Goal: Information Seeking & Learning: Learn about a topic

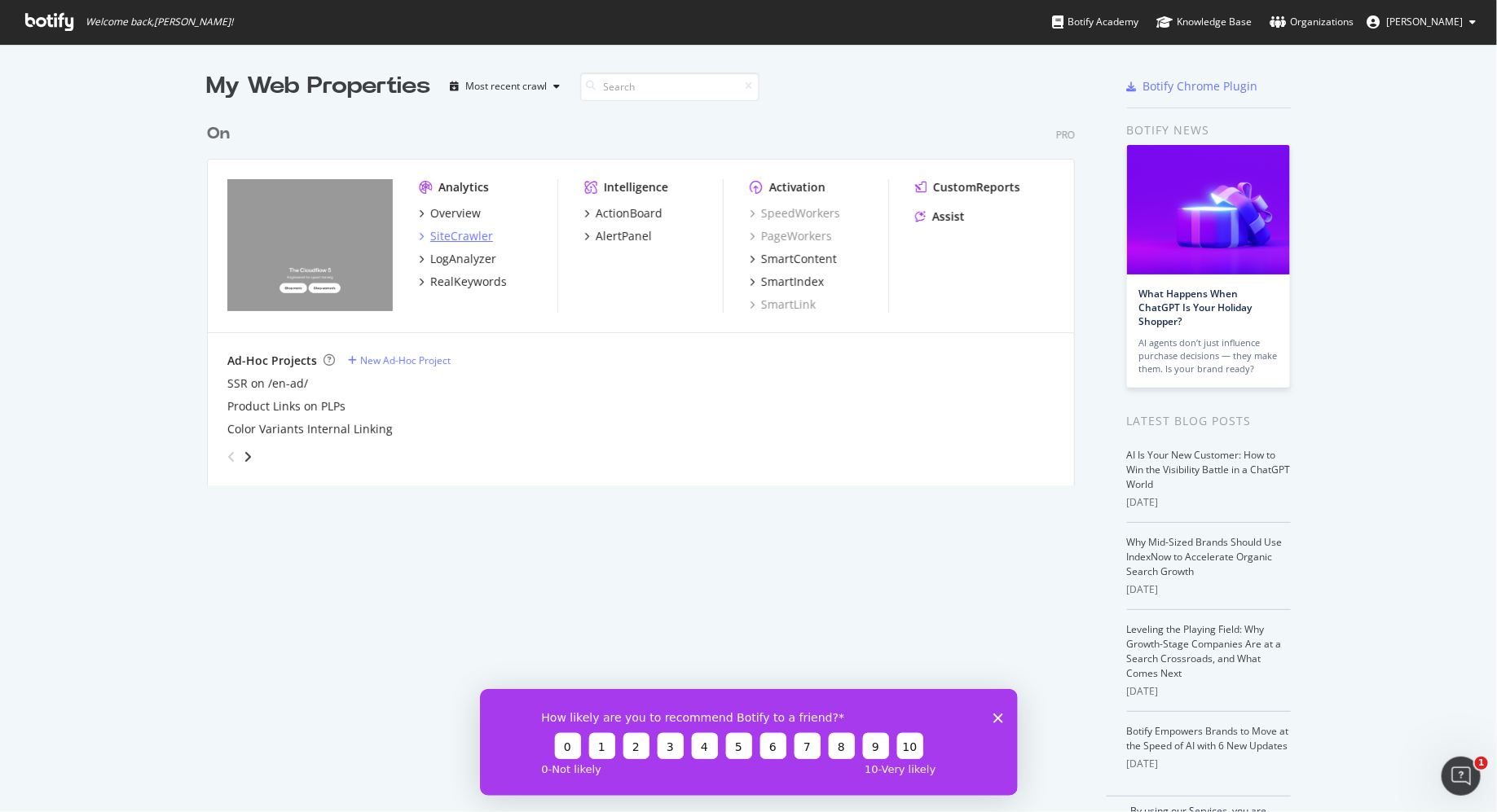
click at [449, 237] on div "SiteCrawler" at bounding box center [462, 236] width 63 height 16
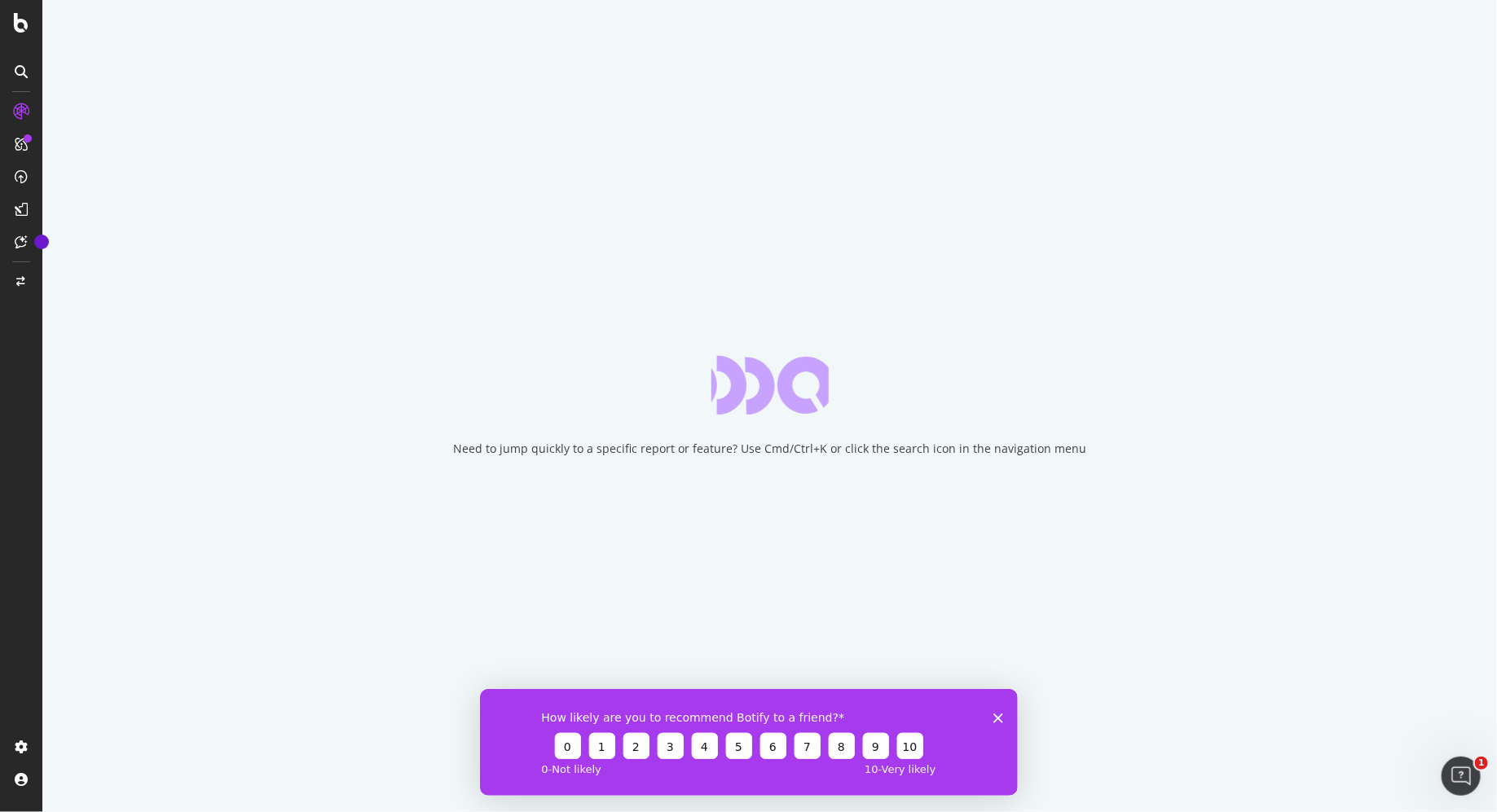
click at [993, 719] on icon "Close survey" at bounding box center [998, 718] width 10 height 10
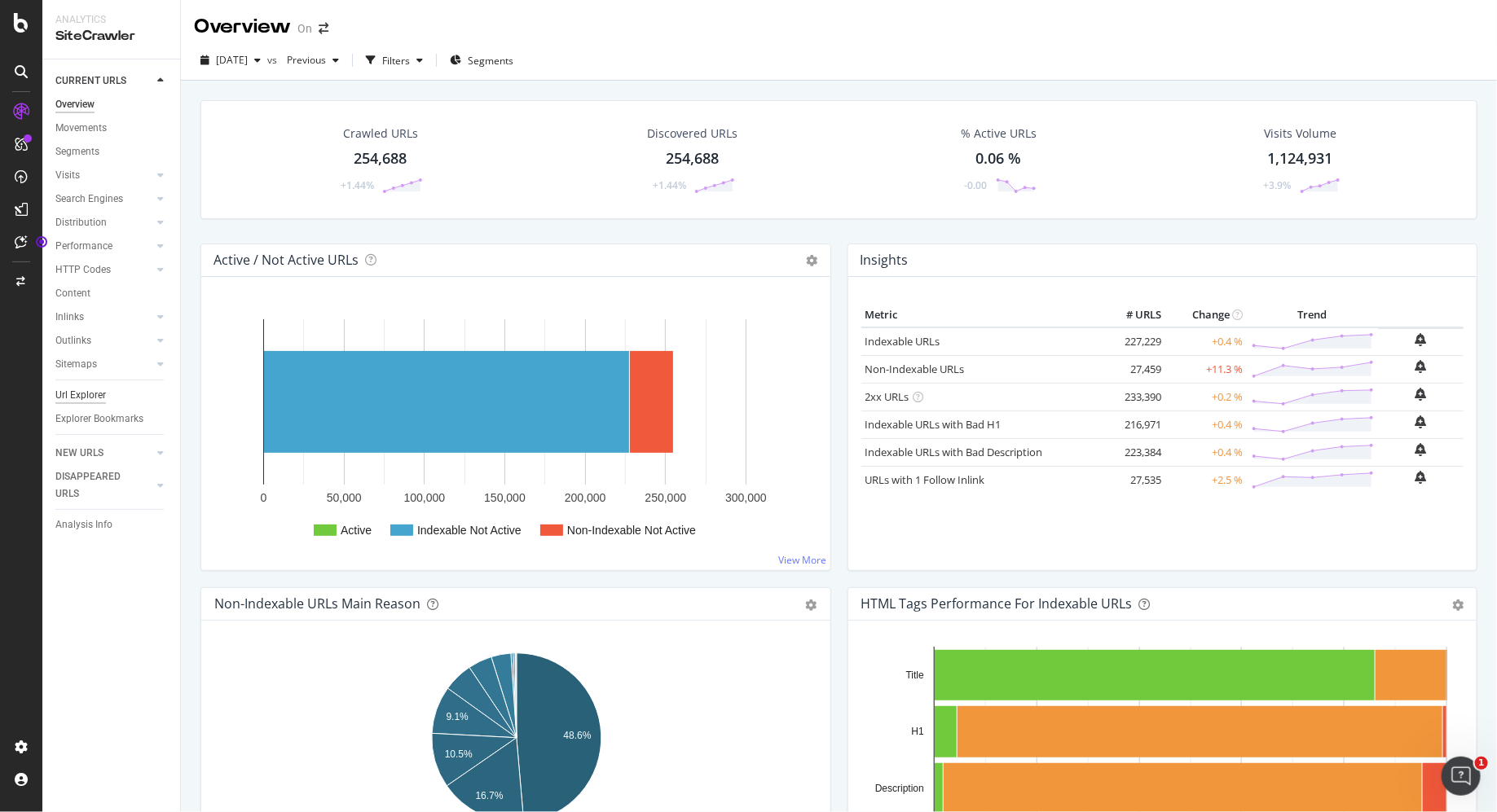
click at [87, 395] on div "Url Explorer" at bounding box center [81, 395] width 50 height 17
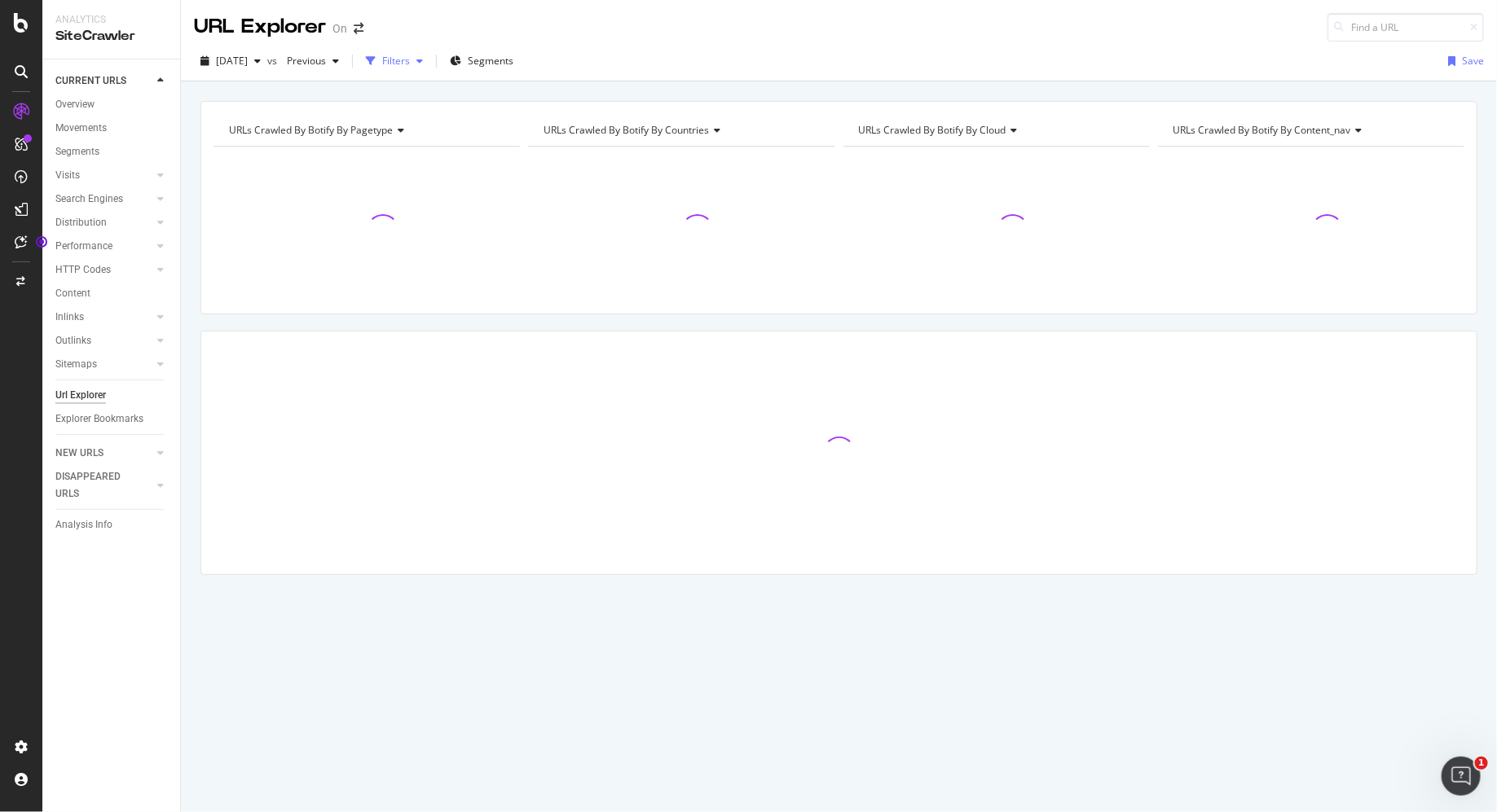
click at [429, 67] on div "Filters" at bounding box center [395, 60] width 70 height 24
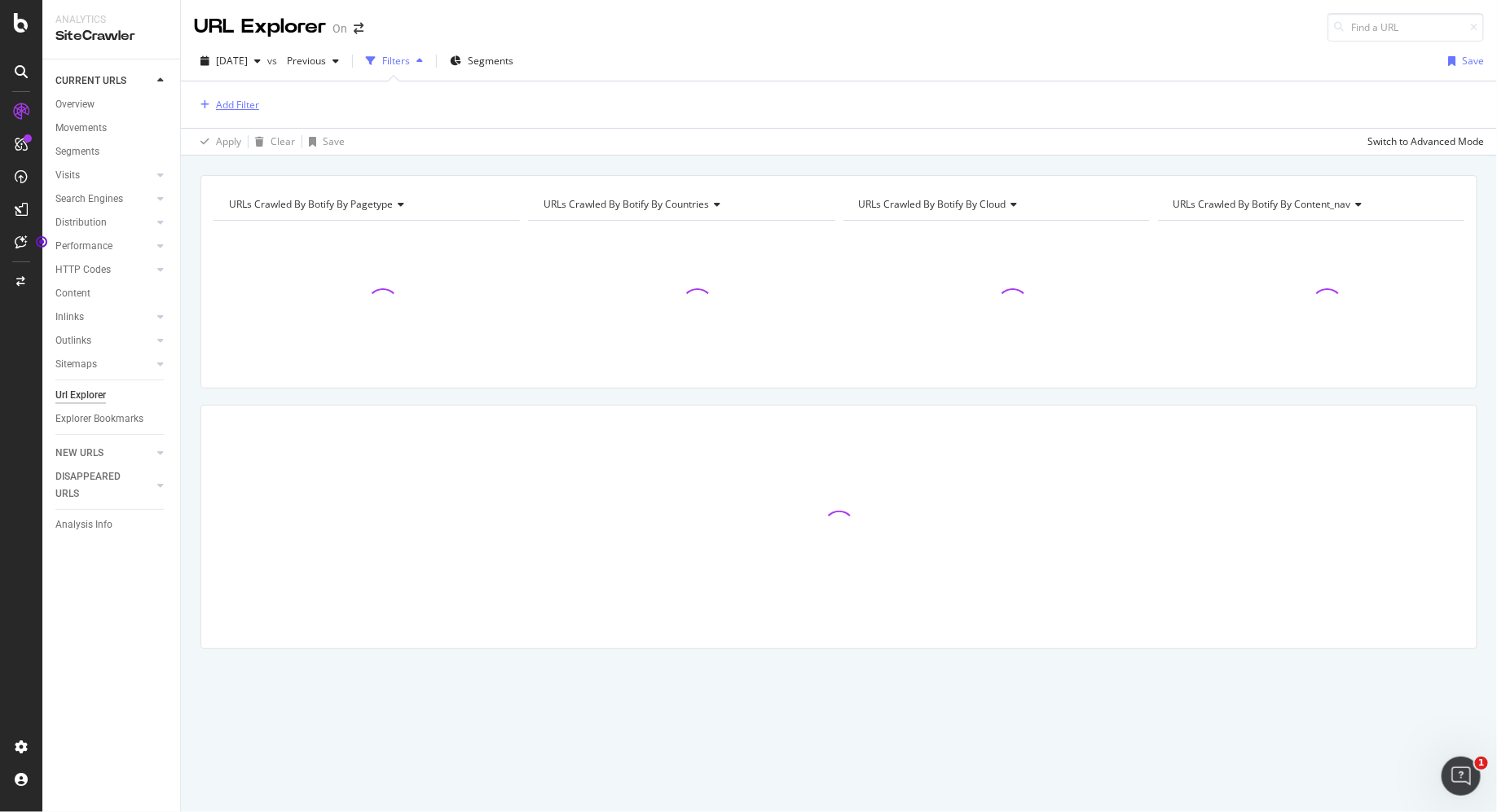
click at [238, 103] on div "Add Filter" at bounding box center [238, 104] width 43 height 13
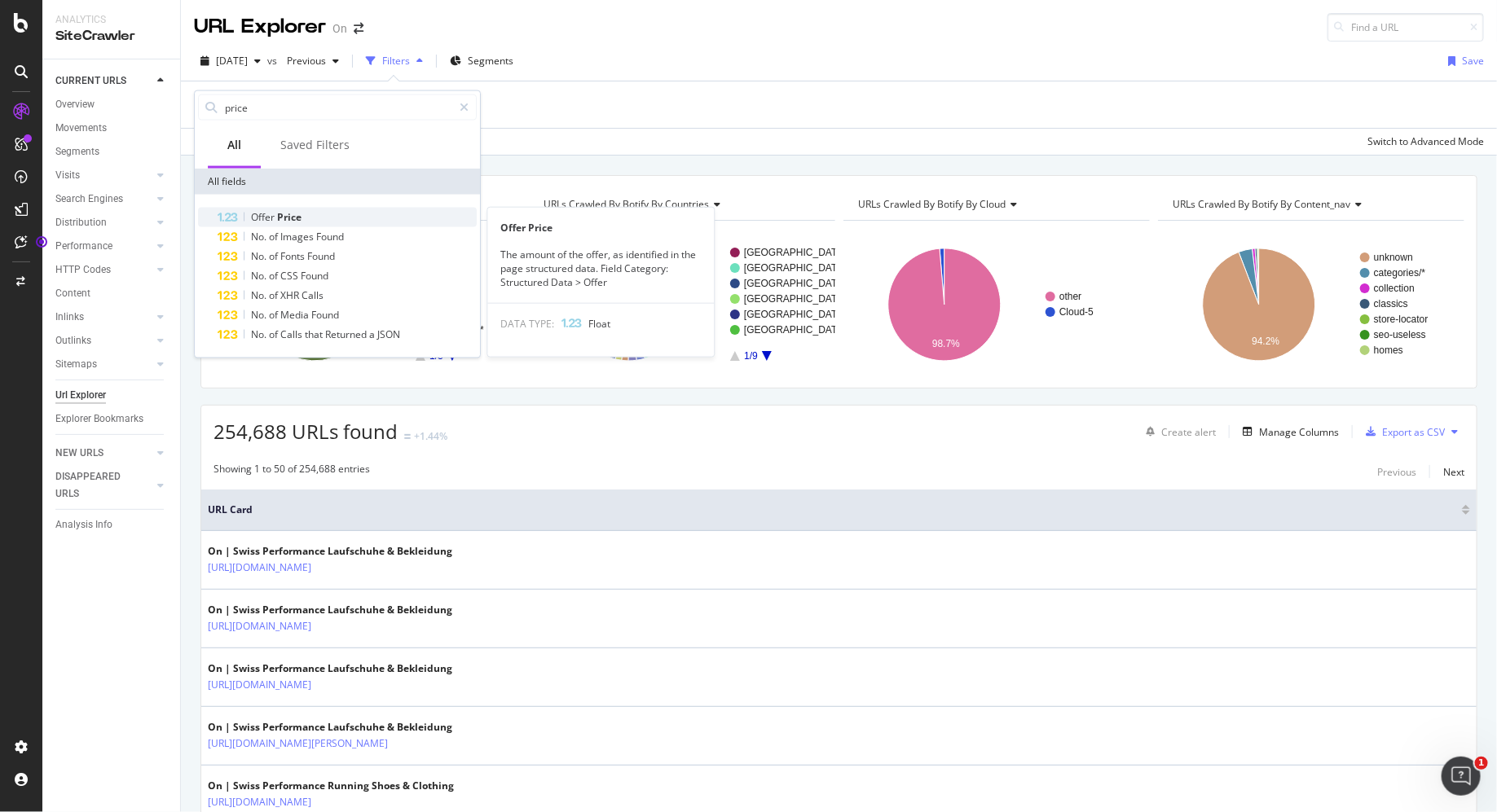
type input "price"
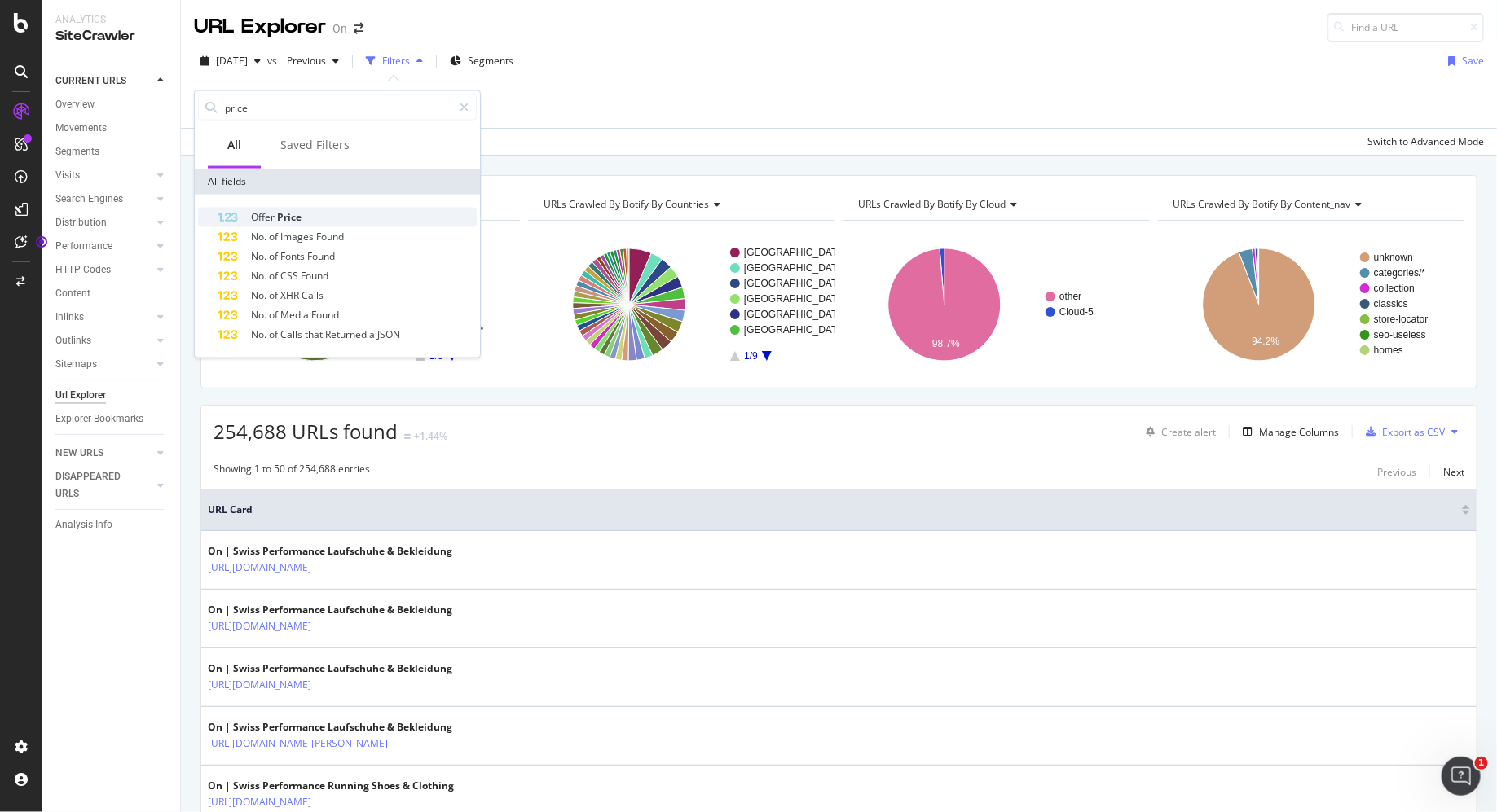
click at [281, 216] on span "Price" at bounding box center [289, 217] width 24 height 13
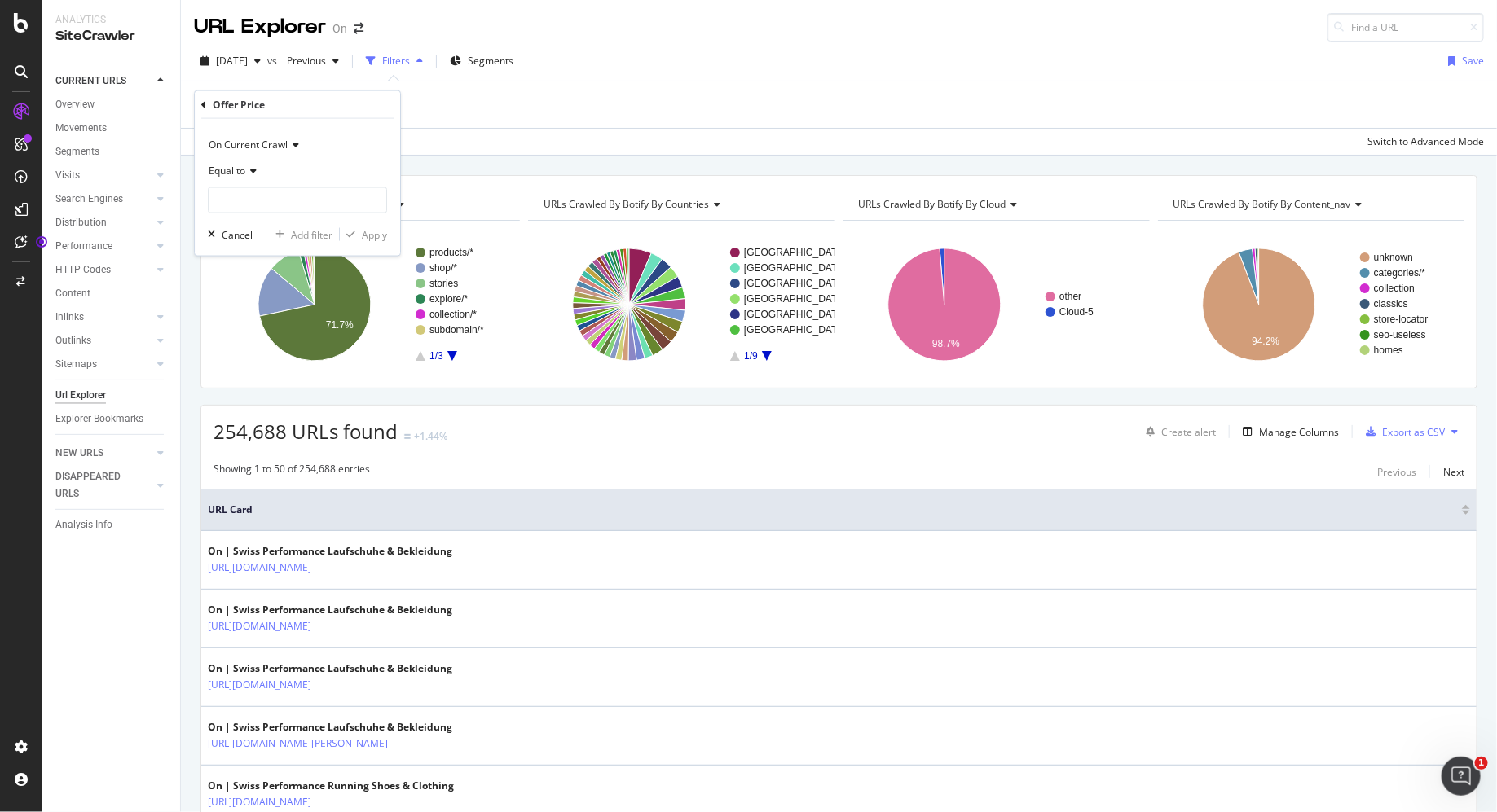
click at [499, 127] on div "Add Filter Apply Clear Save Switch to Advanced Mode" at bounding box center [839, 119] width 1290 height 74
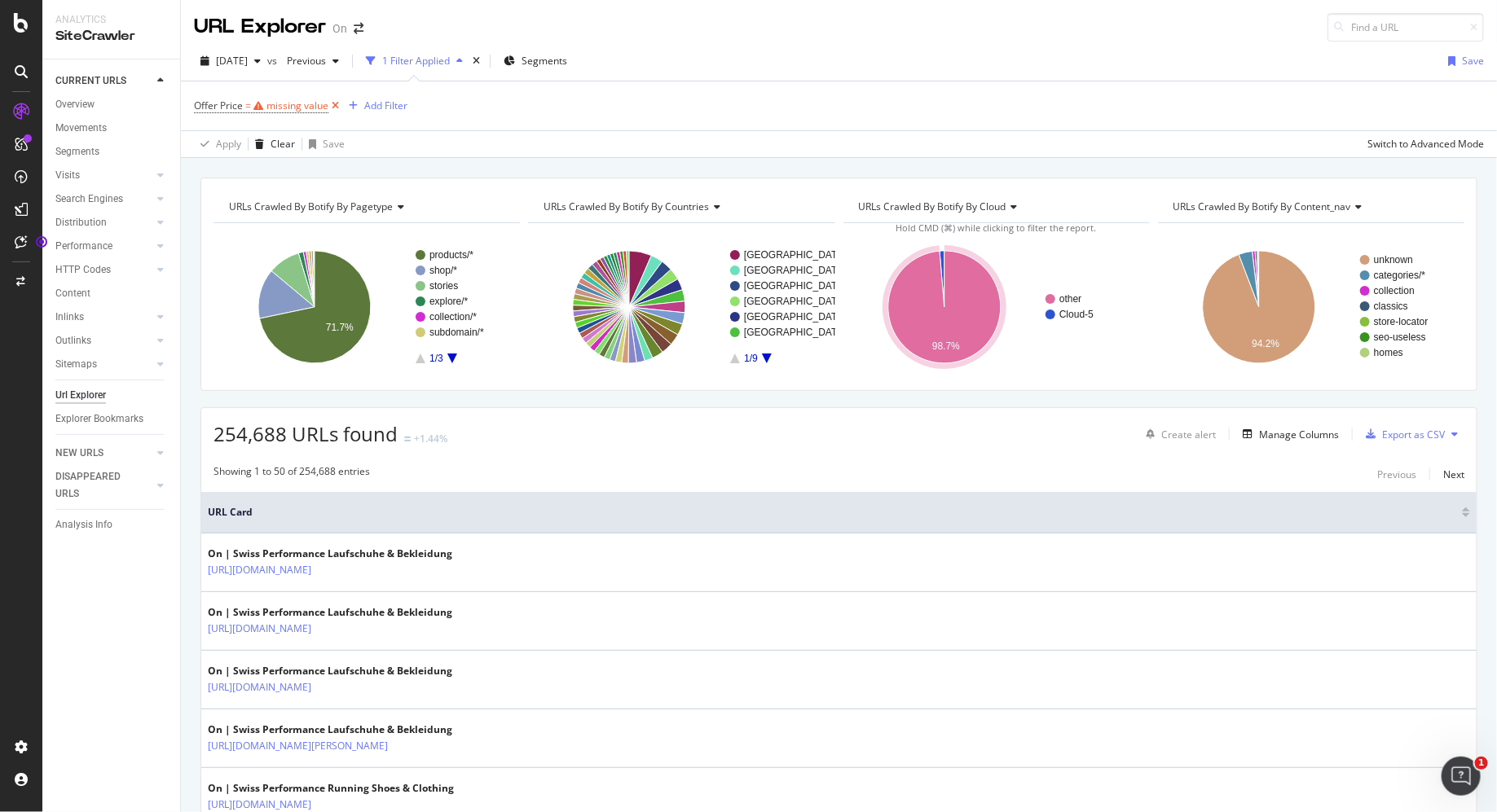
click at [331, 103] on icon at bounding box center [335, 106] width 13 height 16
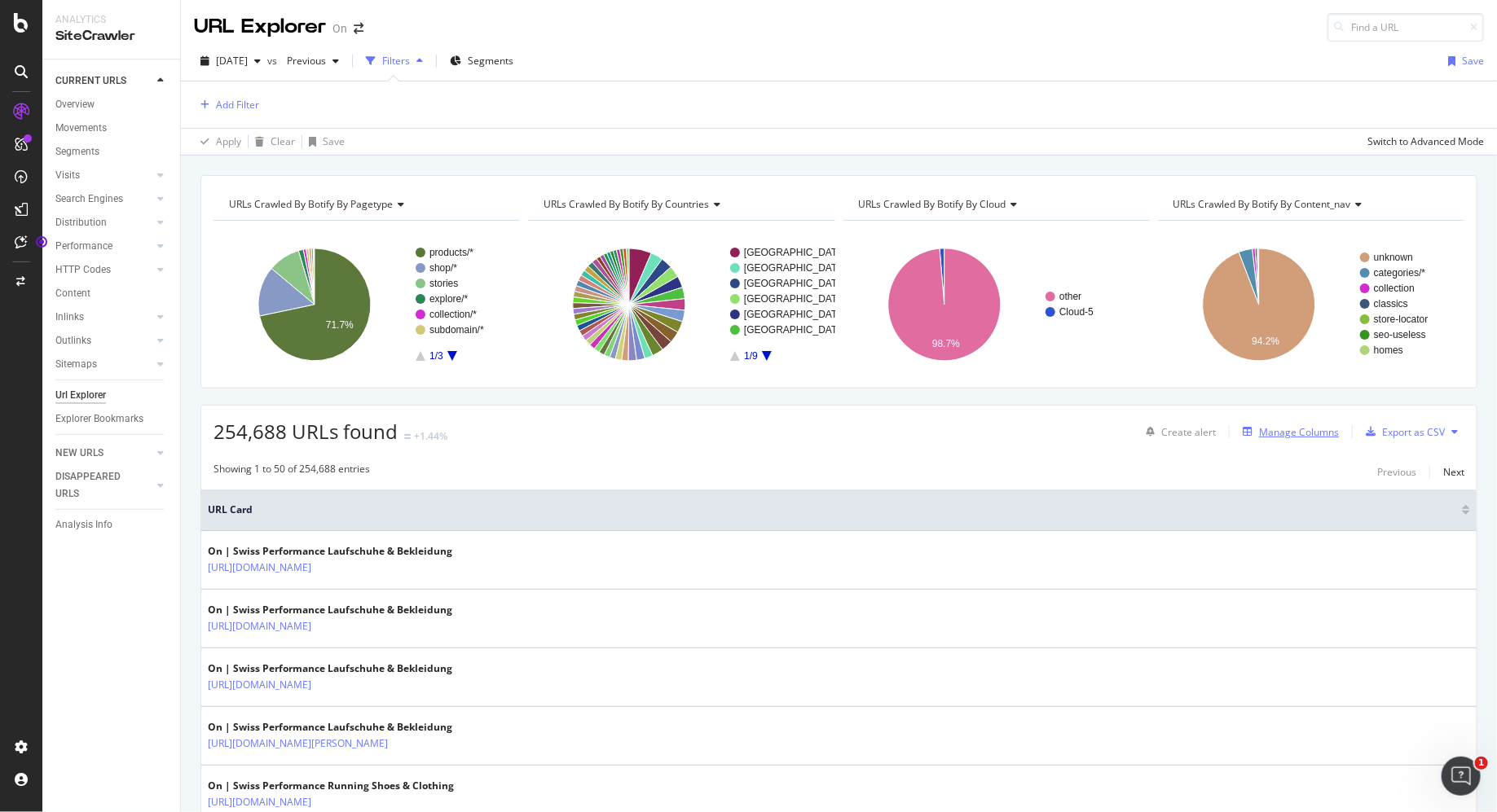
click at [1312, 436] on div "Manage Columns" at bounding box center [1299, 432] width 80 height 13
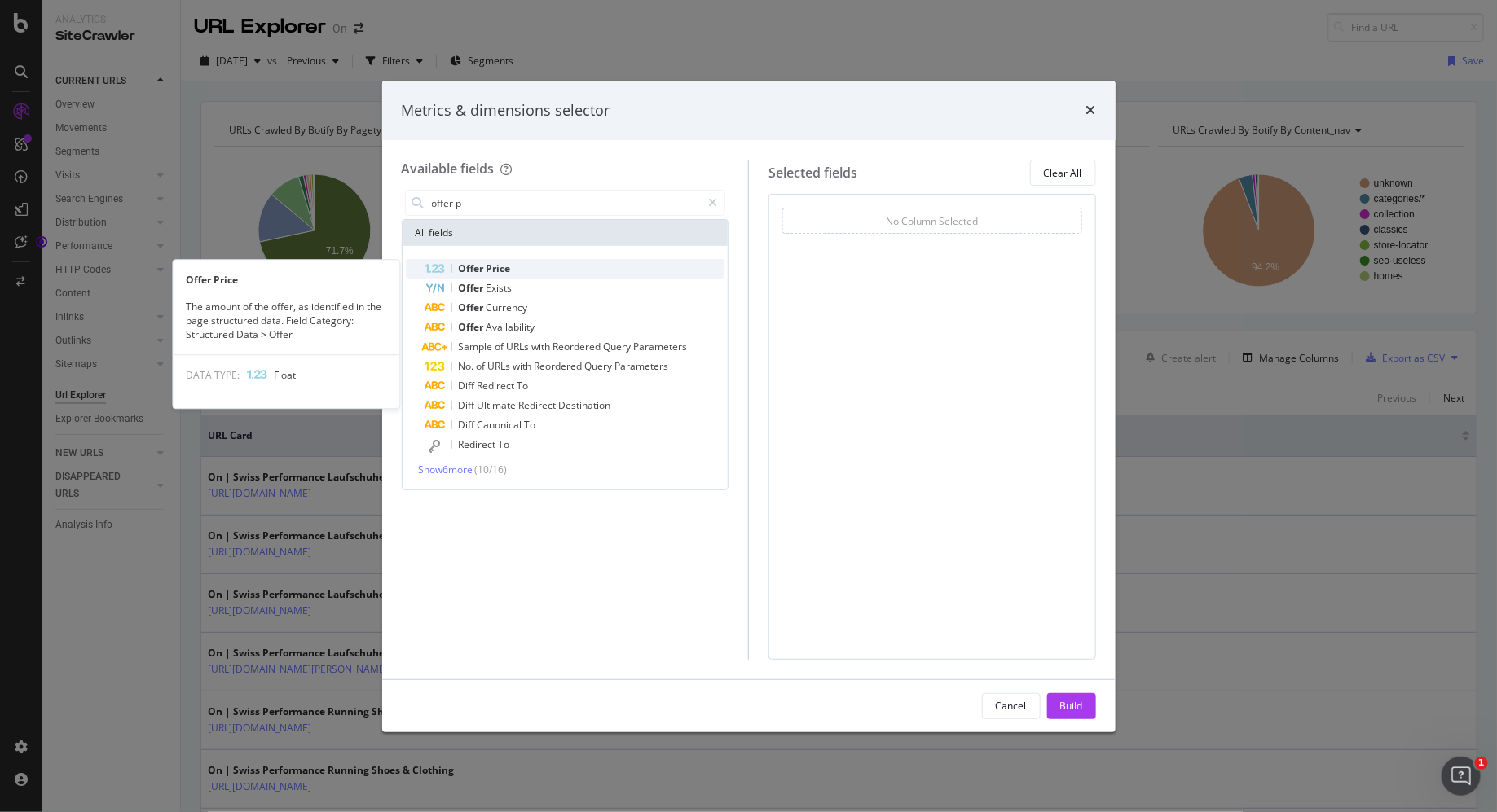
type input "offer p"
click at [619, 269] on div "Offer Price" at bounding box center [575, 269] width 300 height 20
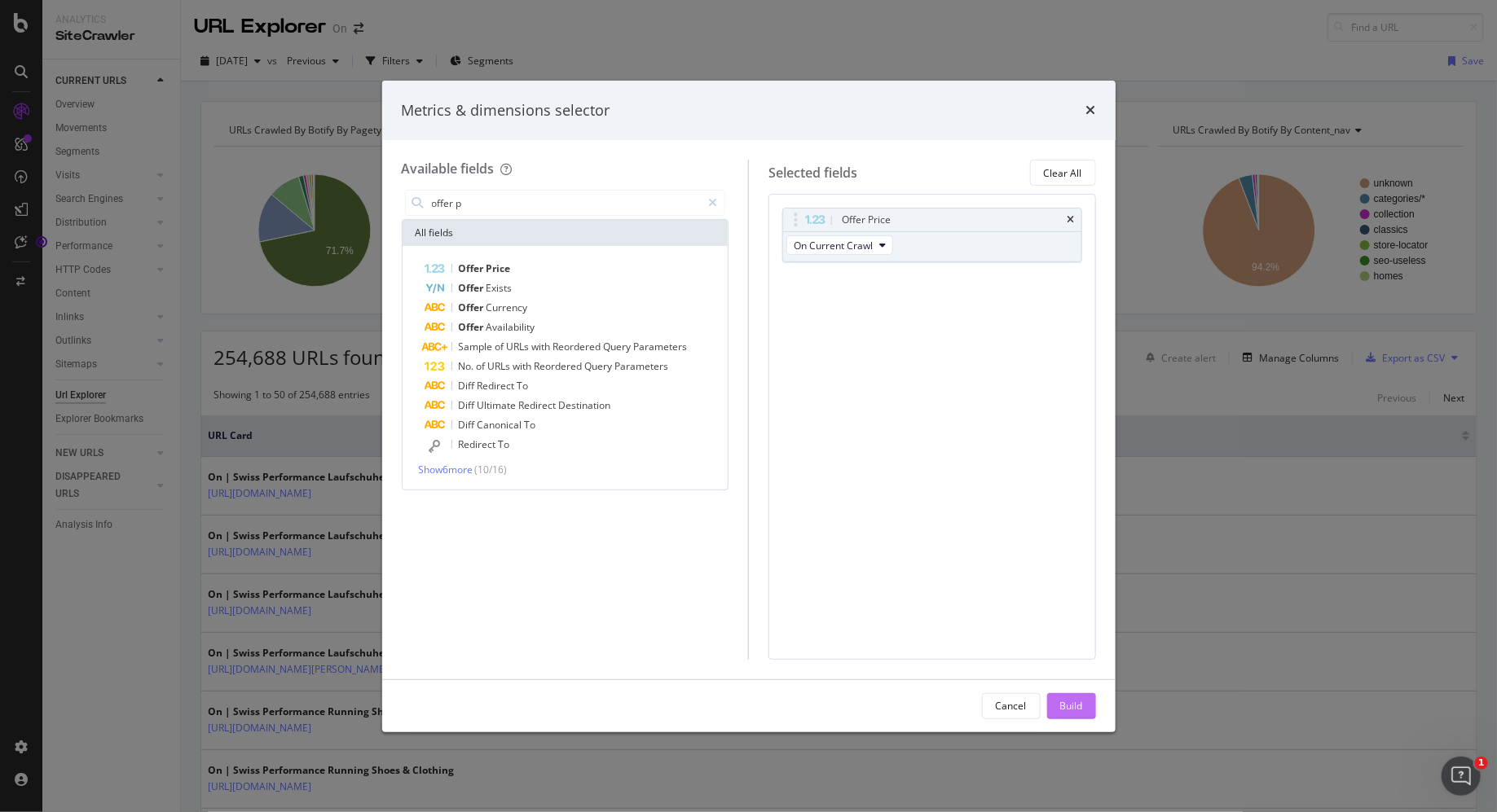
click at [1059, 704] on button "Build" at bounding box center [1071, 706] width 49 height 26
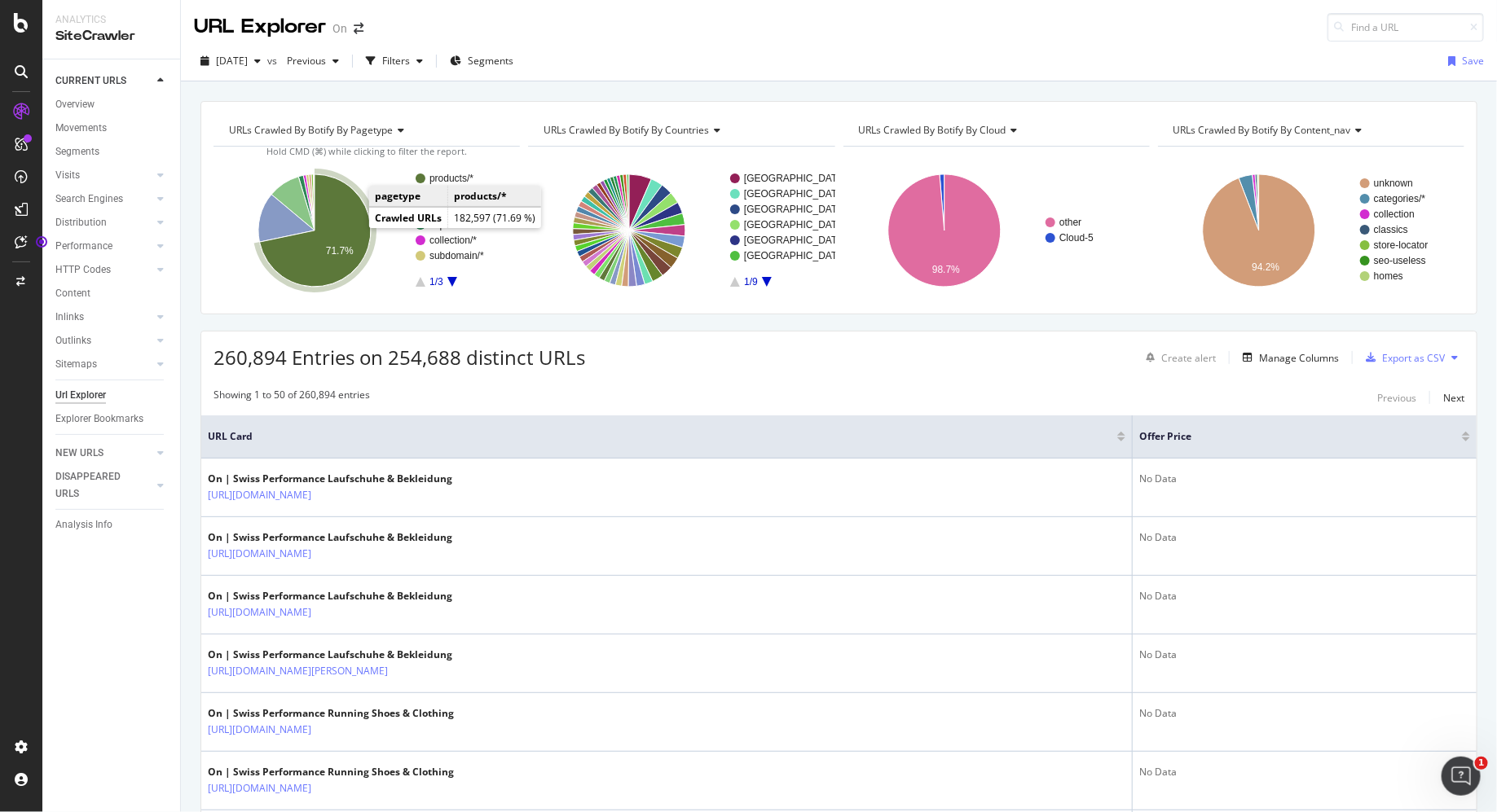
click at [353, 223] on icon "A chart." at bounding box center [315, 230] width 112 height 112
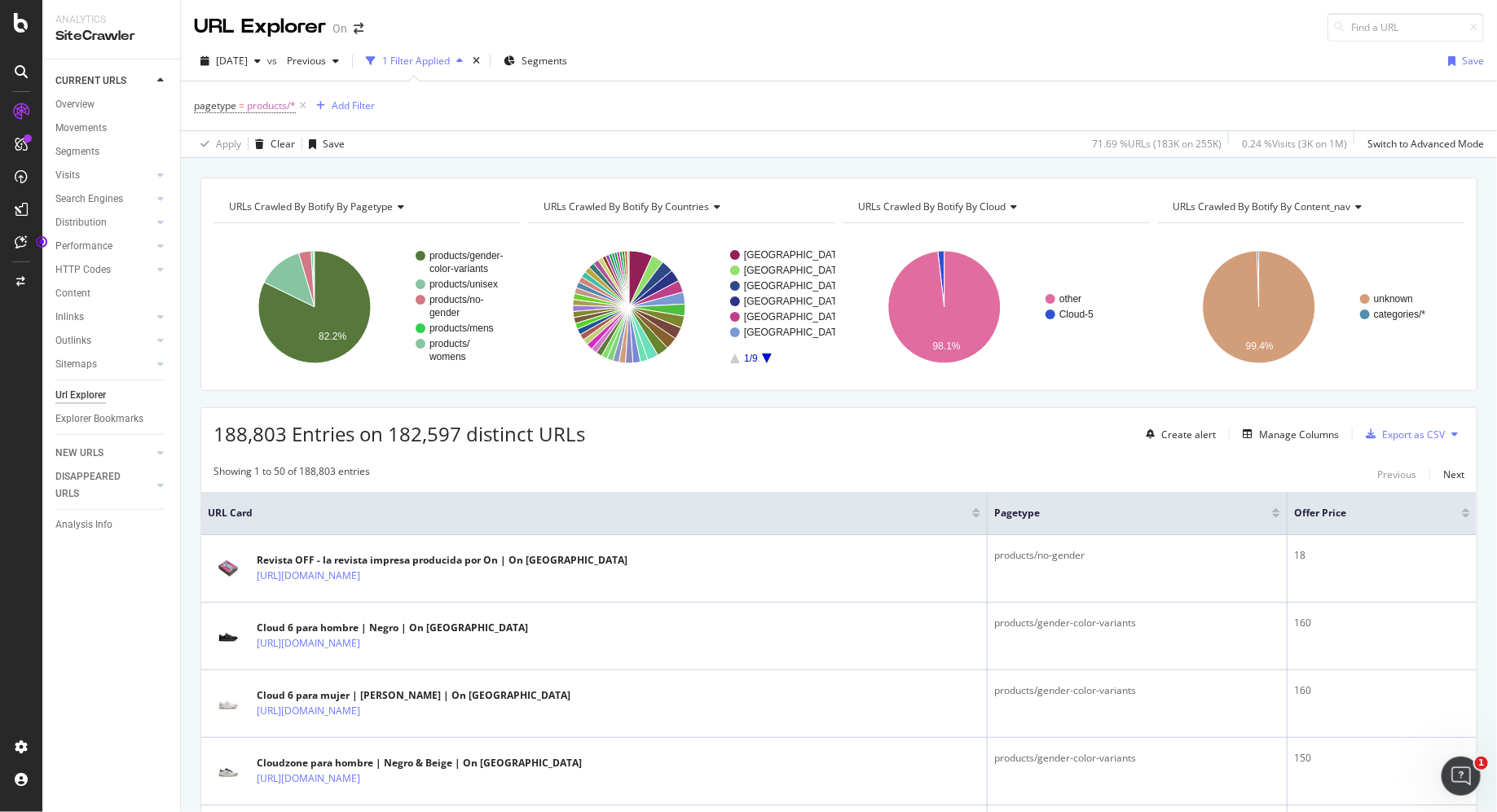
drag, startPoint x: 985, startPoint y: 507, endPoint x: 794, endPoint y: 515, distance: 191.2
click at [794, 515] on th "URL Card" at bounding box center [595, 513] width 786 height 43
click at [1286, 430] on div "Manage Columns" at bounding box center [1299, 434] width 80 height 13
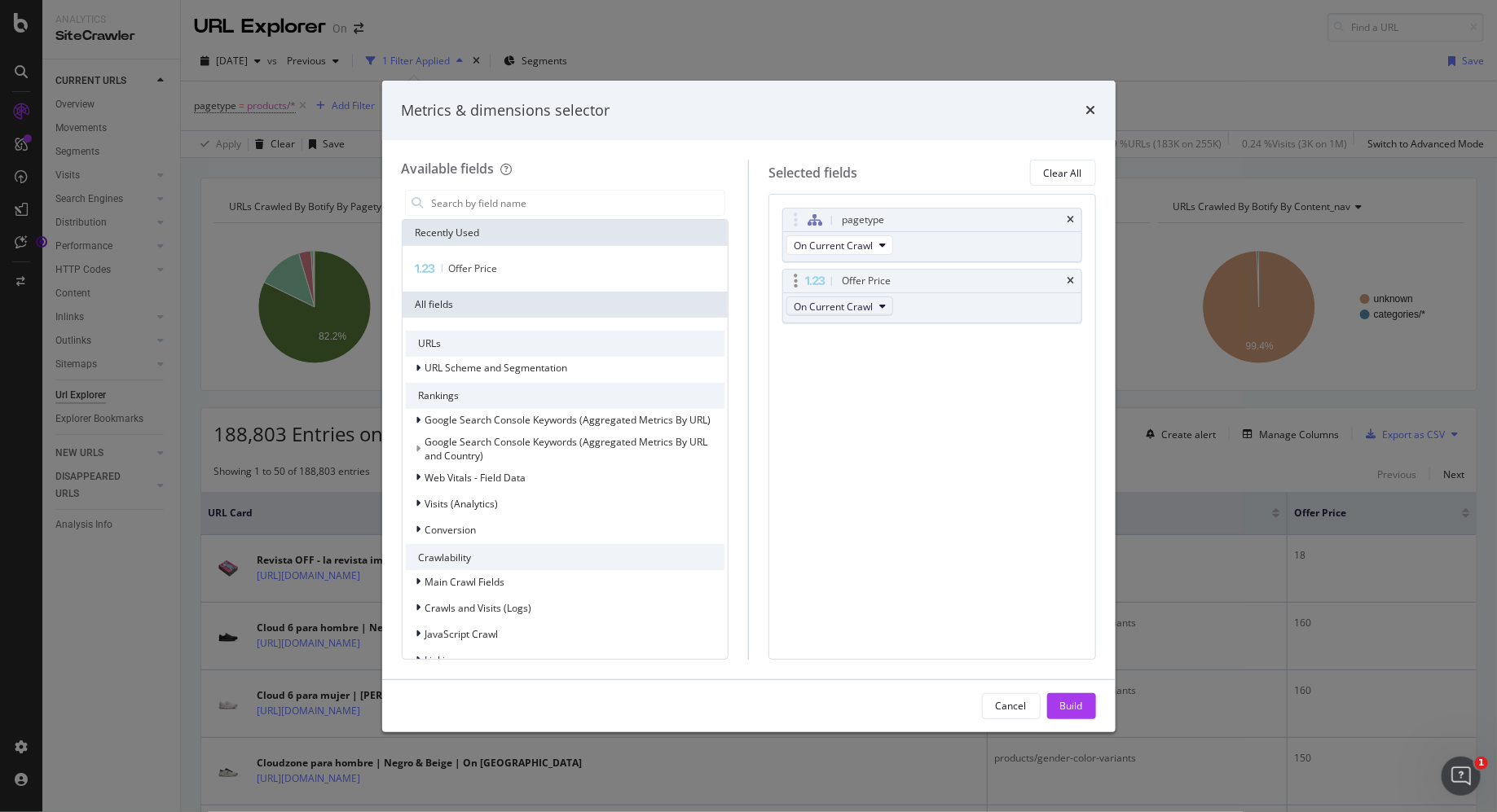
click at [880, 308] on icon "modal" at bounding box center [883, 306] width 6 height 10
click at [881, 398] on span "Diff Between Crawls" at bounding box center [846, 394] width 92 height 14
click at [1066, 702] on div "Build" at bounding box center [1071, 705] width 22 height 13
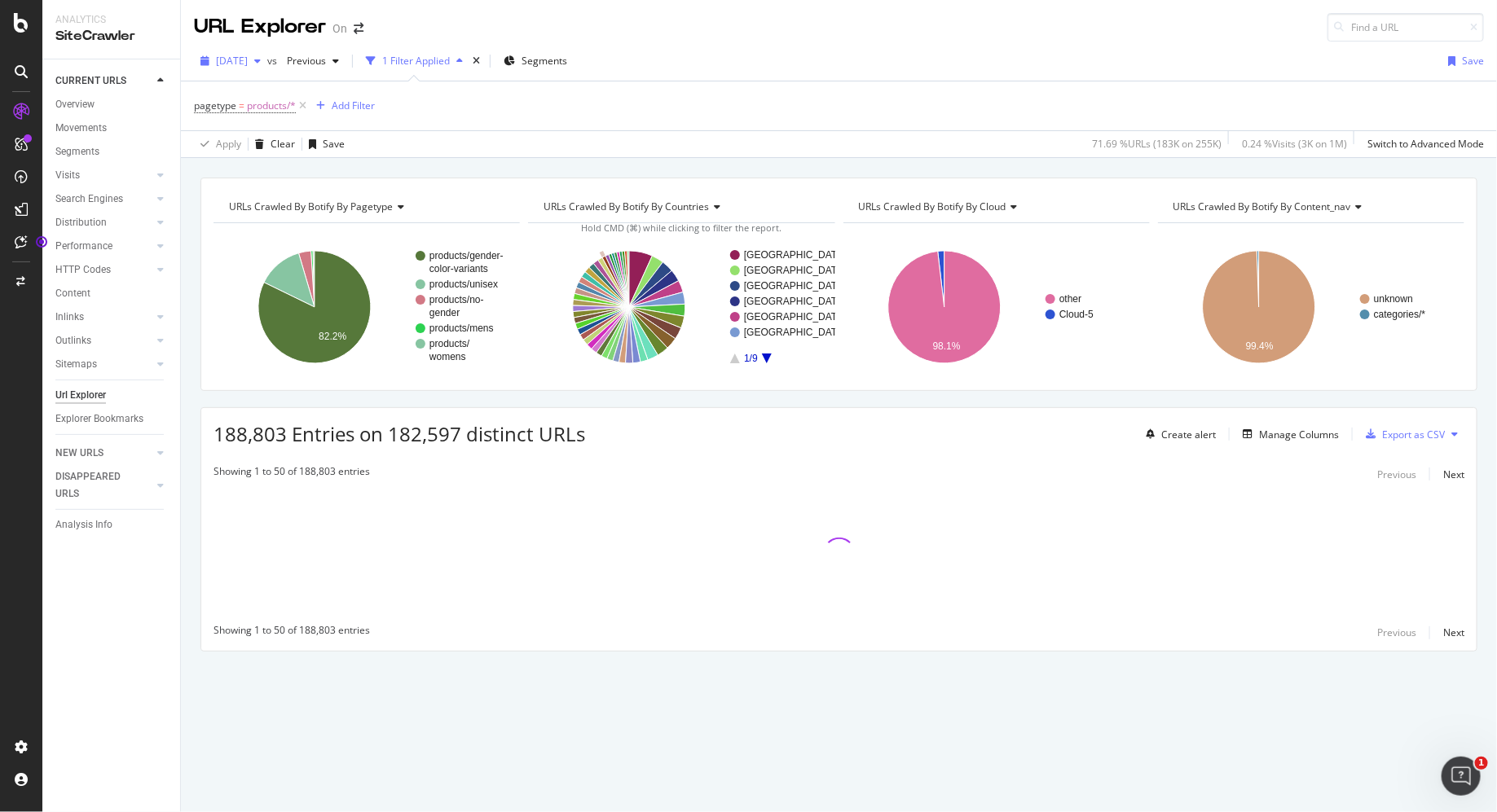
click at [267, 67] on div "[DATE]" at bounding box center [231, 60] width 74 height 24
click at [345, 133] on div "219K URLs" at bounding box center [338, 133] width 48 height 14
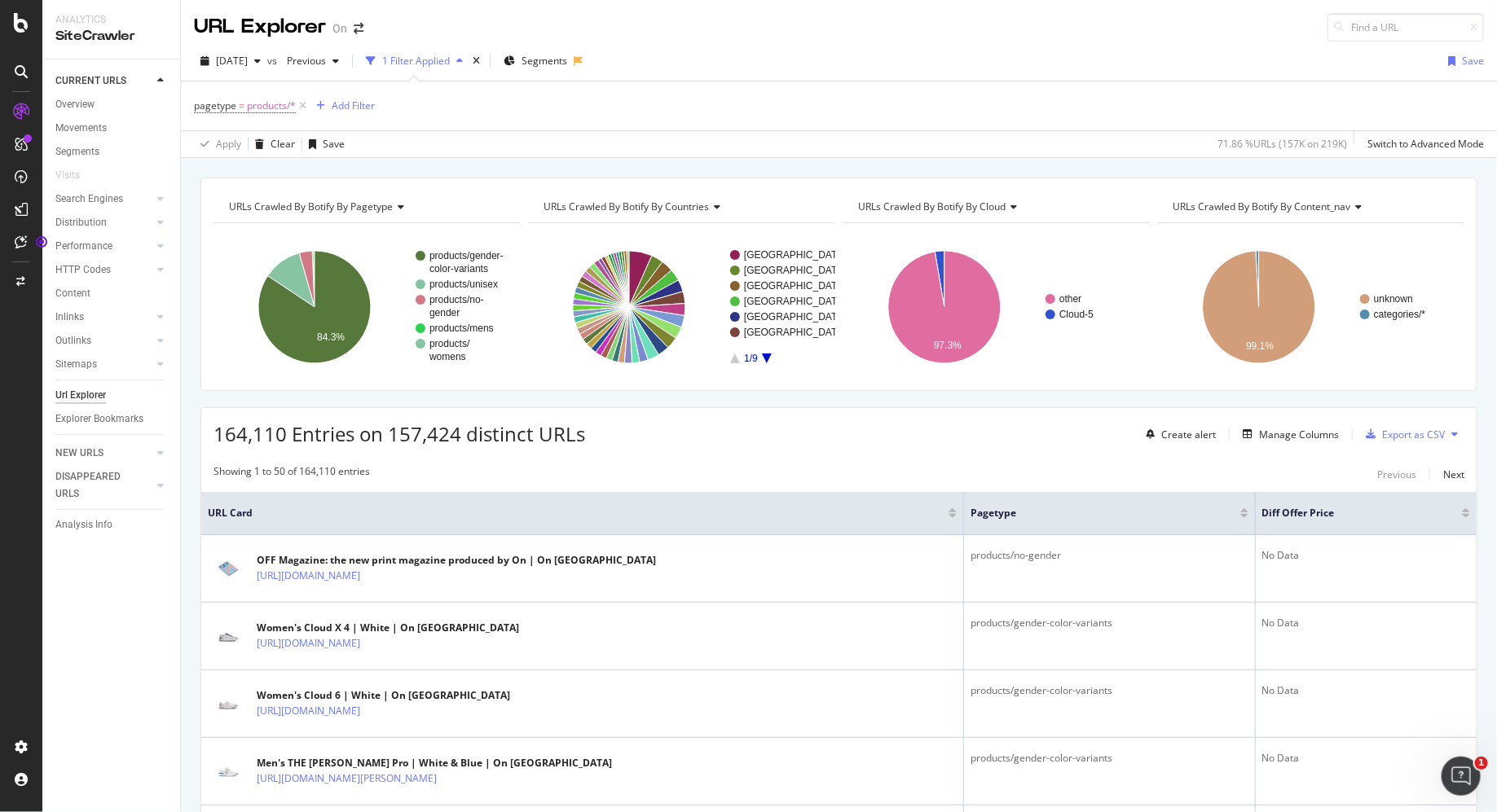
click at [1470, 515] on div at bounding box center [1466, 516] width 8 height 4
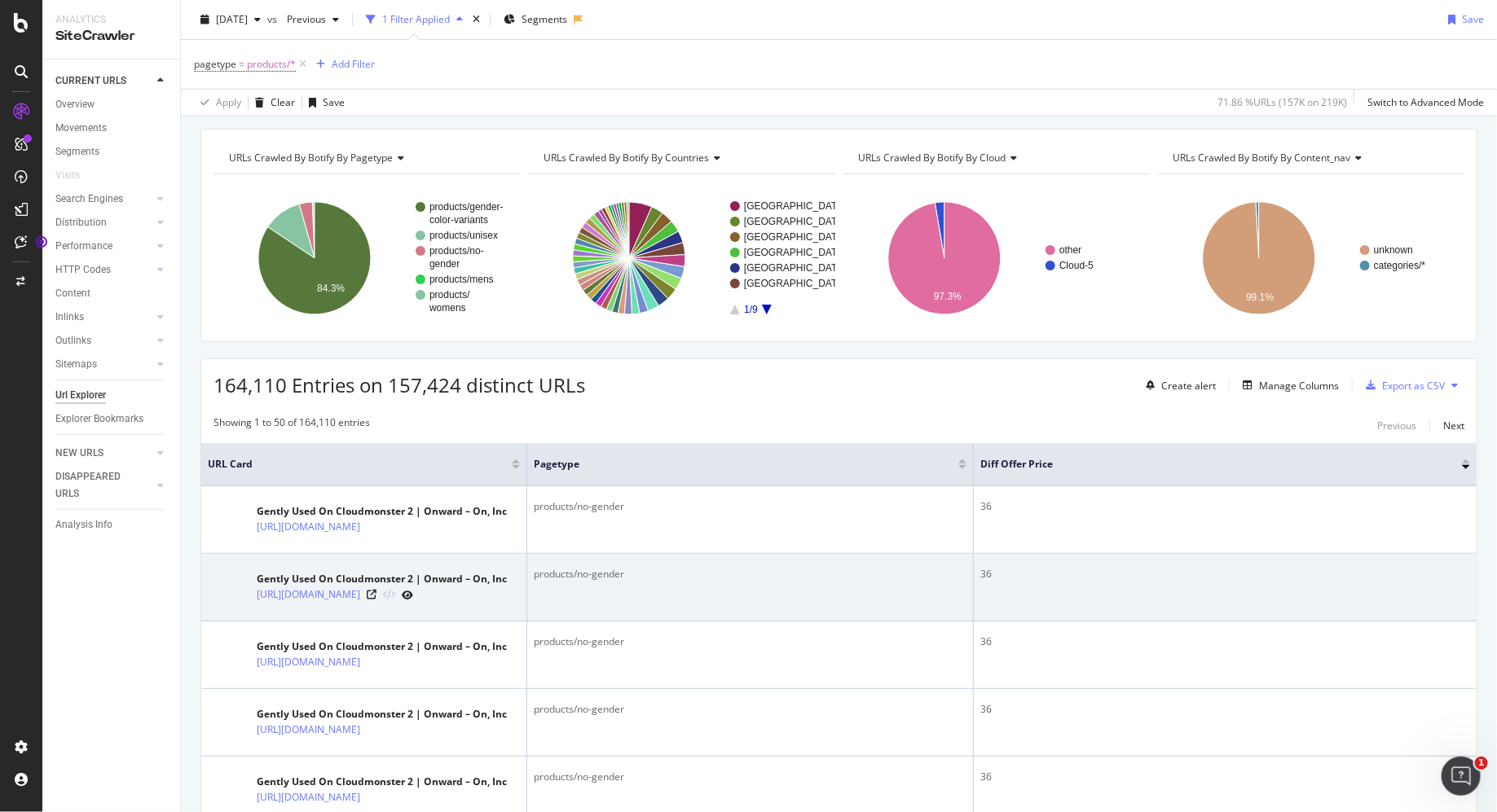
scroll to position [48, 0]
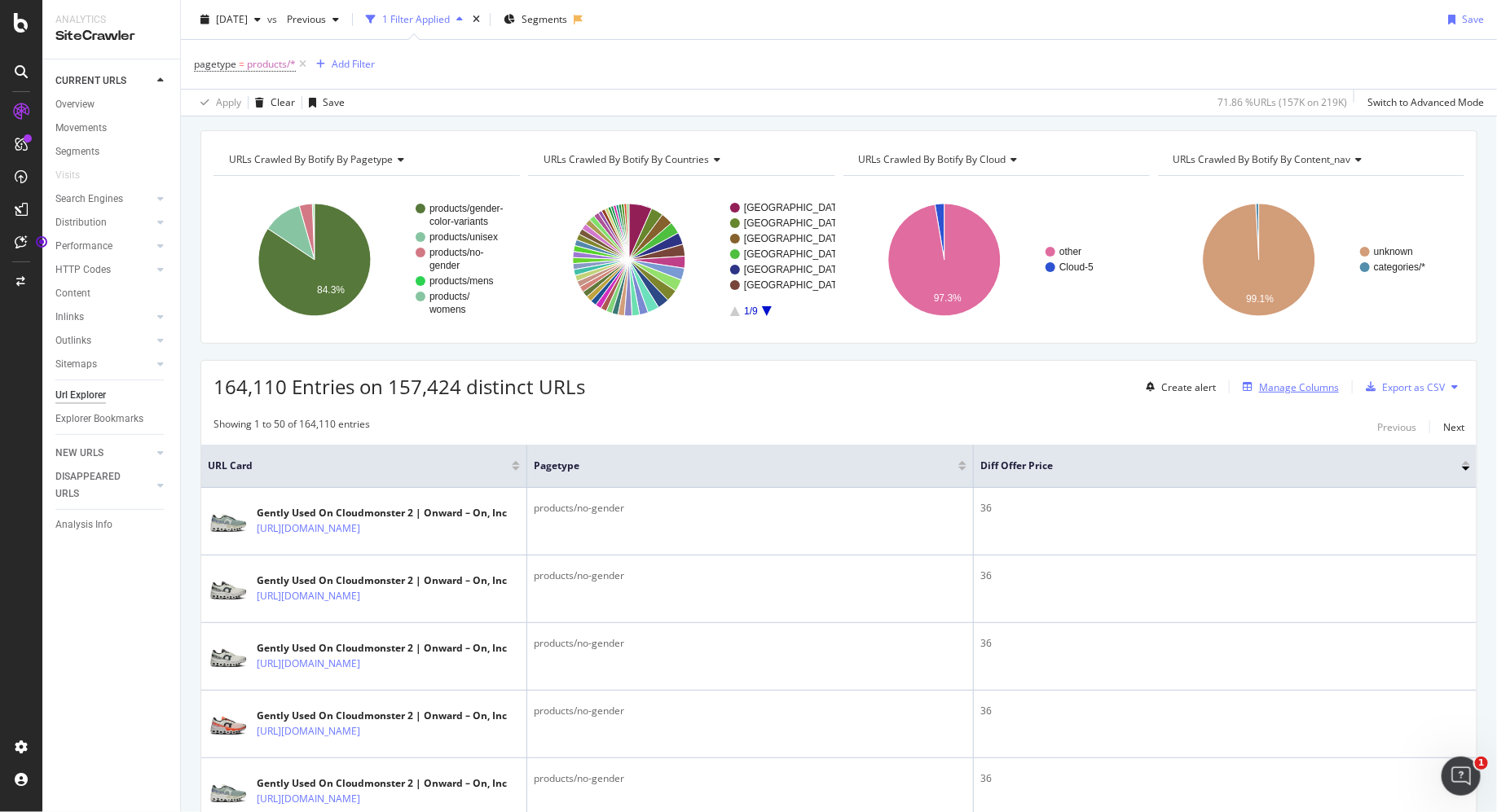
click at [1278, 389] on div "Manage Columns" at bounding box center [1299, 387] width 80 height 13
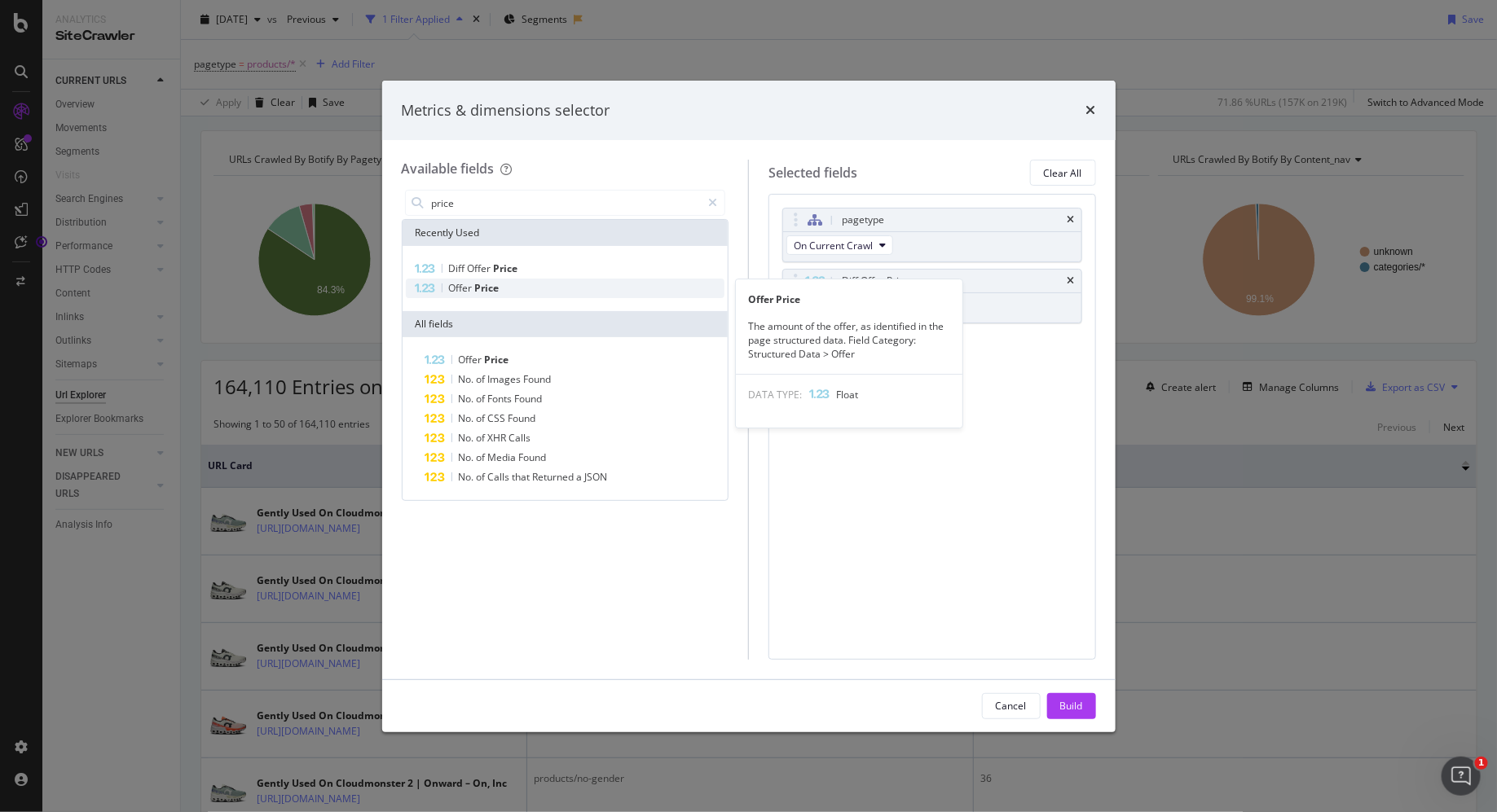
type input "price"
click at [527, 287] on div "Offer Price" at bounding box center [565, 289] width 319 height 20
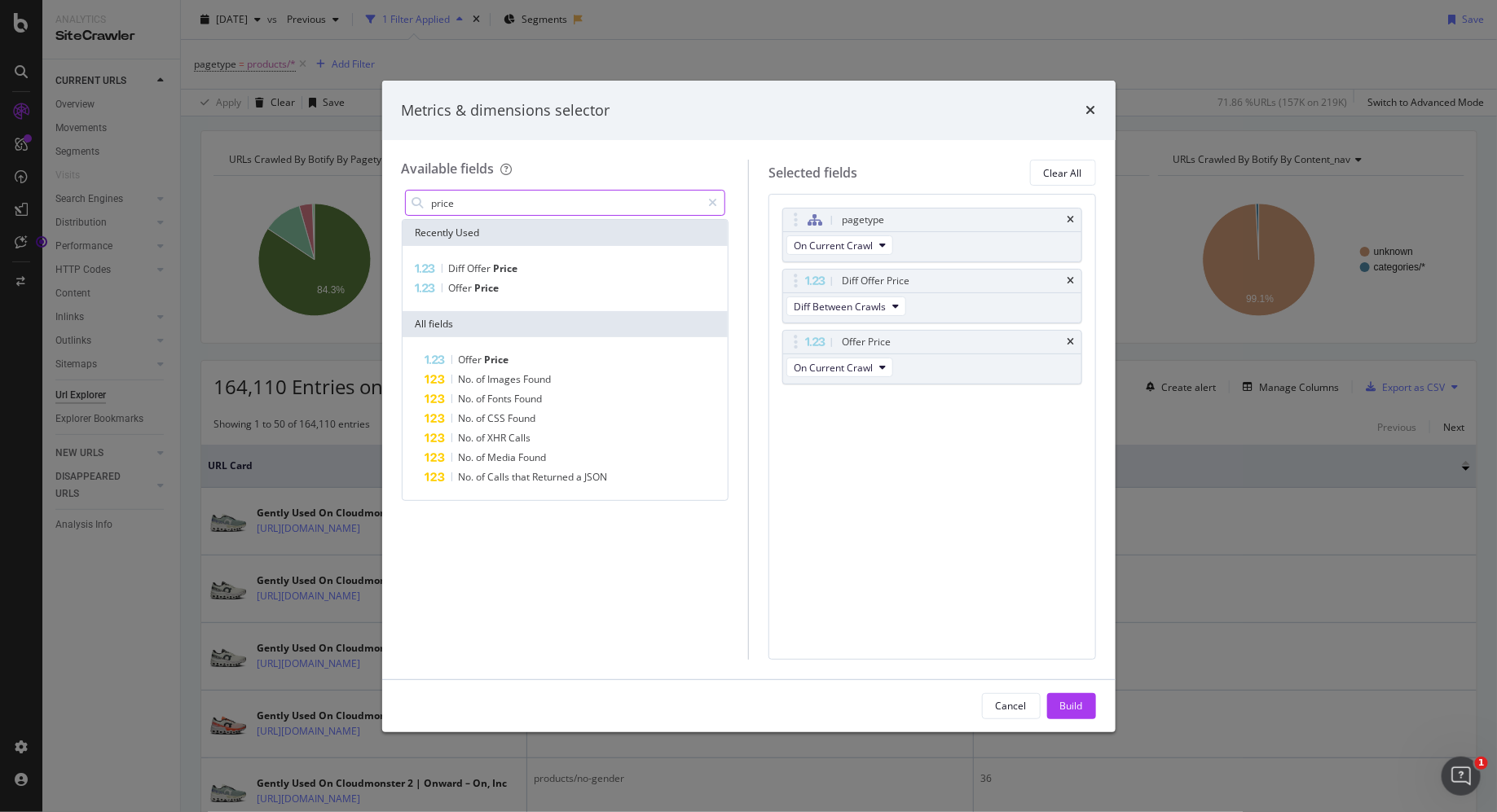
click at [489, 203] on input "price" at bounding box center [566, 202] width 272 height 24
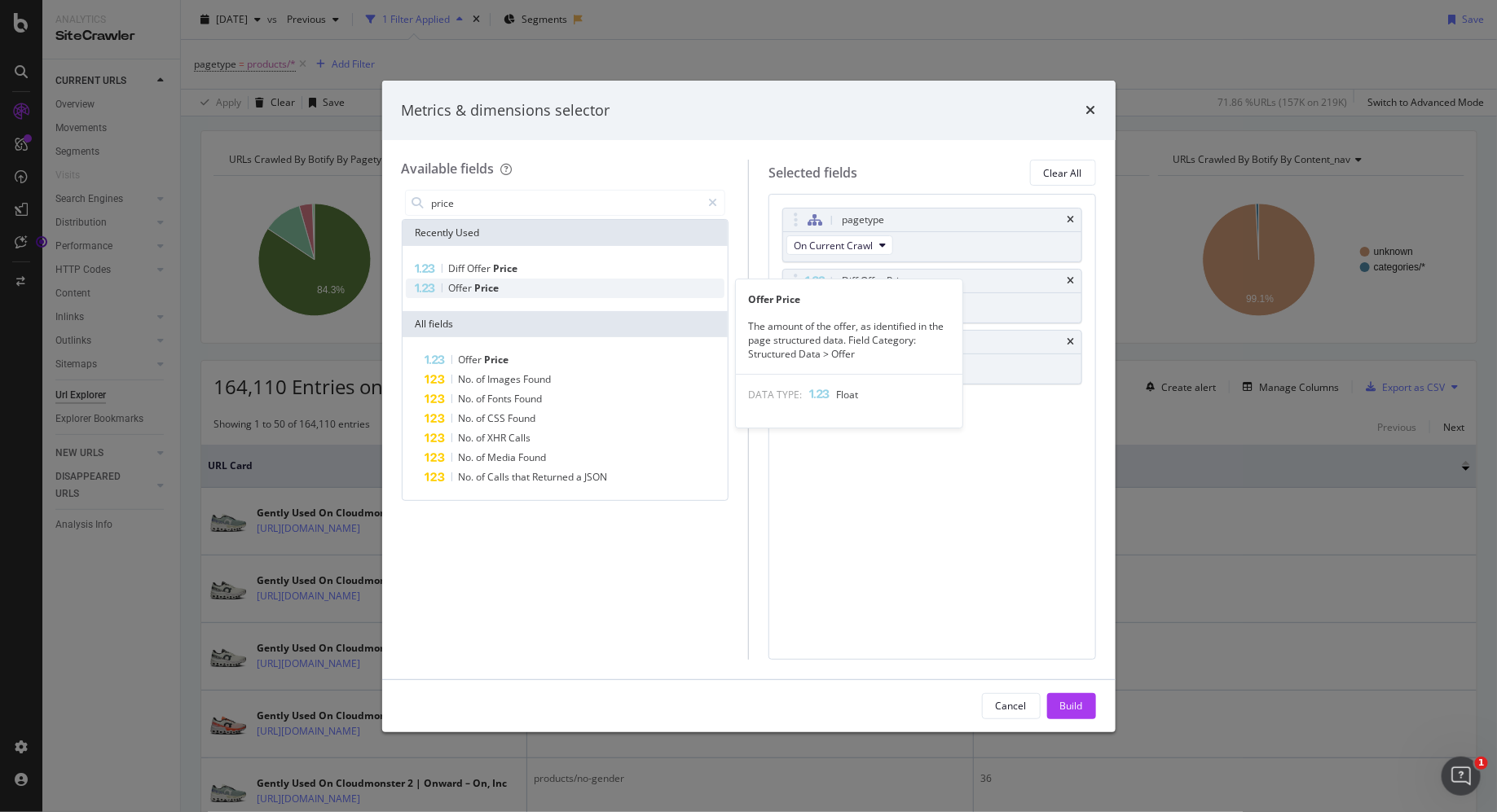
click at [544, 293] on div "Offer Price" at bounding box center [565, 289] width 319 height 20
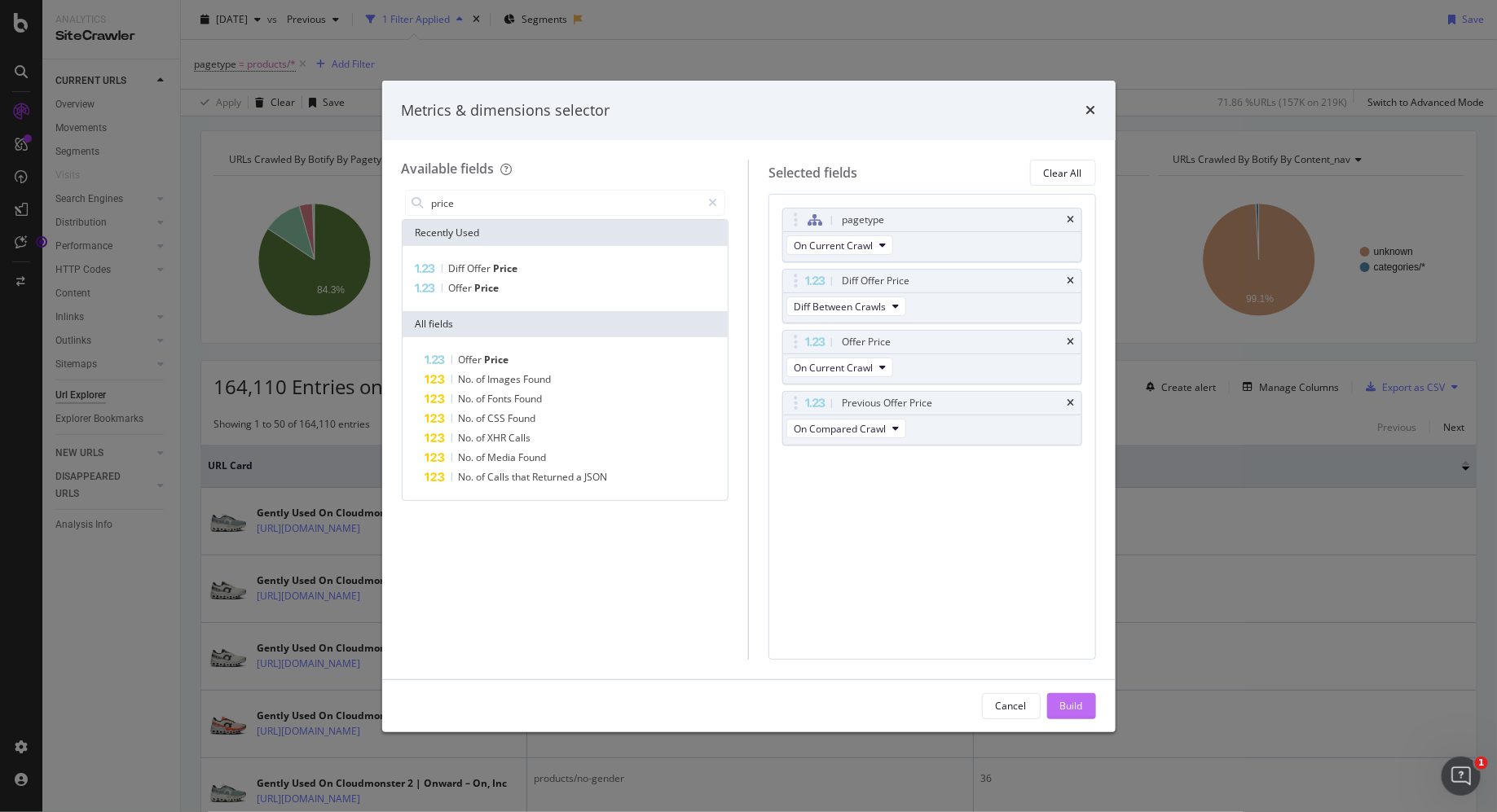
click at [1072, 703] on div "Build" at bounding box center [1071, 705] width 22 height 13
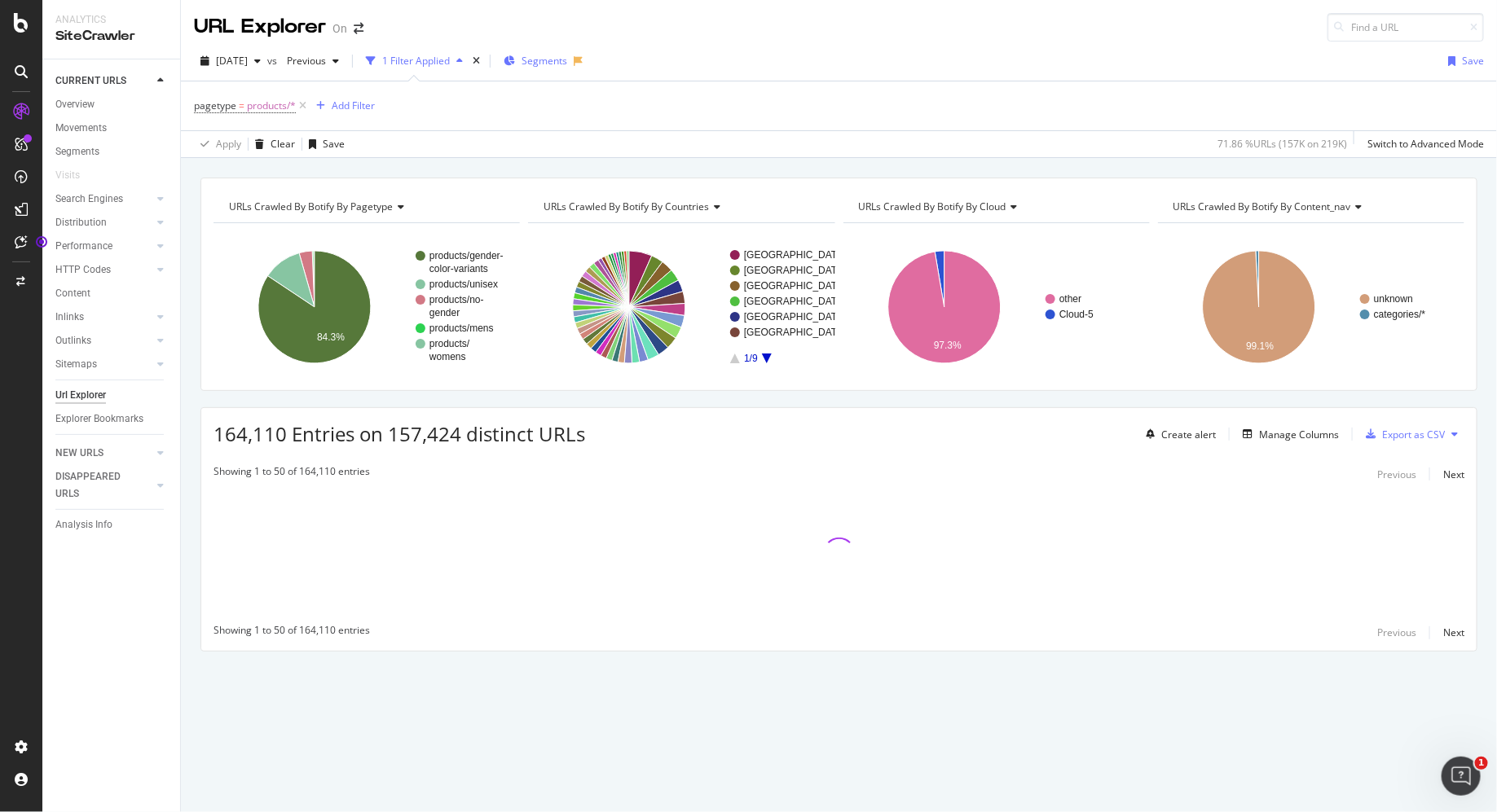
click at [561, 61] on span "Segments" at bounding box center [544, 60] width 46 height 13
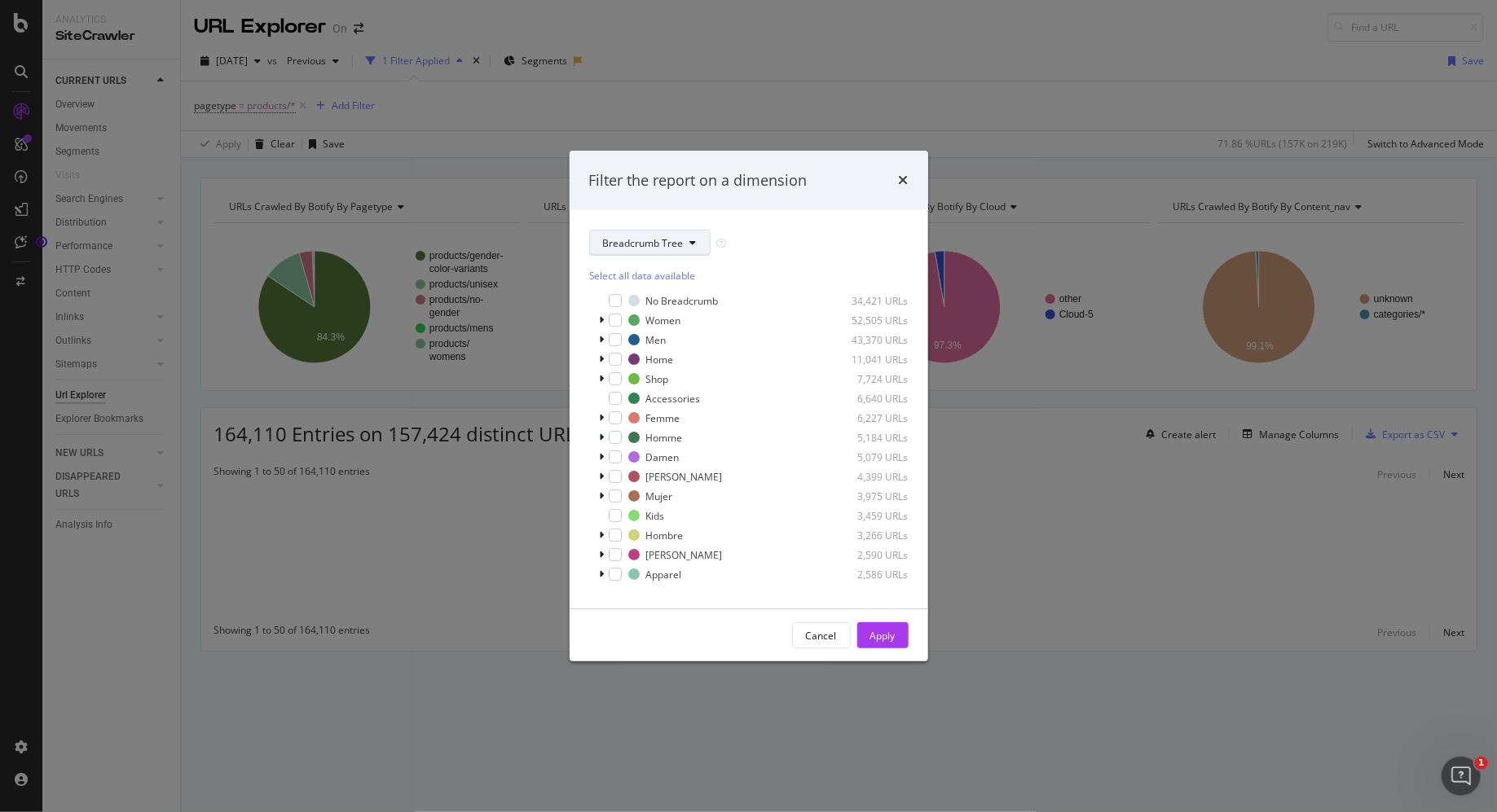
click at [698, 241] on button "Breadcrumb Tree" at bounding box center [650, 243] width 121 height 26
click at [901, 178] on icon "times" at bounding box center [903, 180] width 10 height 13
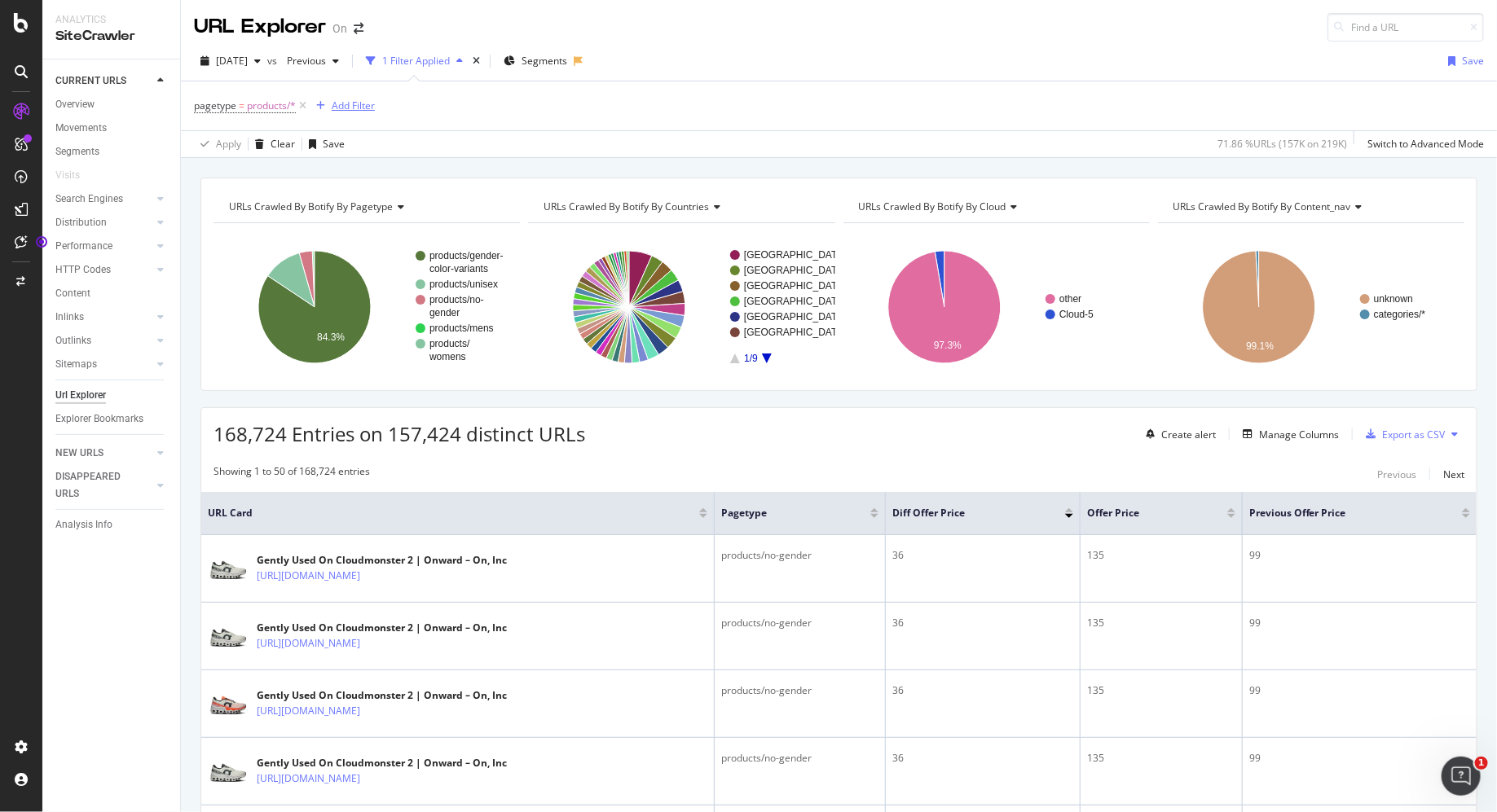
click at [358, 103] on div "Add Filter" at bounding box center [354, 105] width 43 height 13
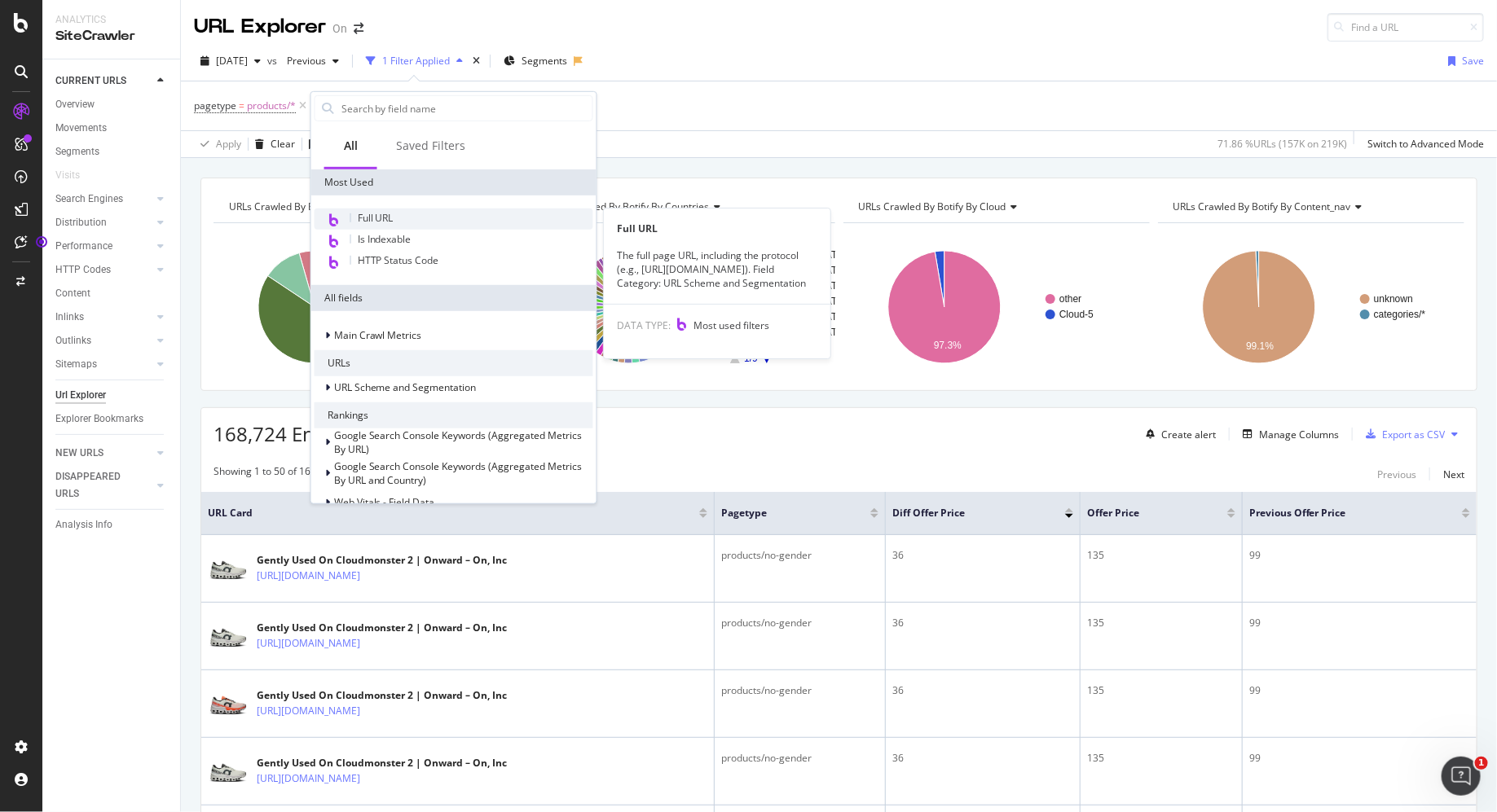
click at [407, 220] on div "Full URL" at bounding box center [454, 219] width 279 height 22
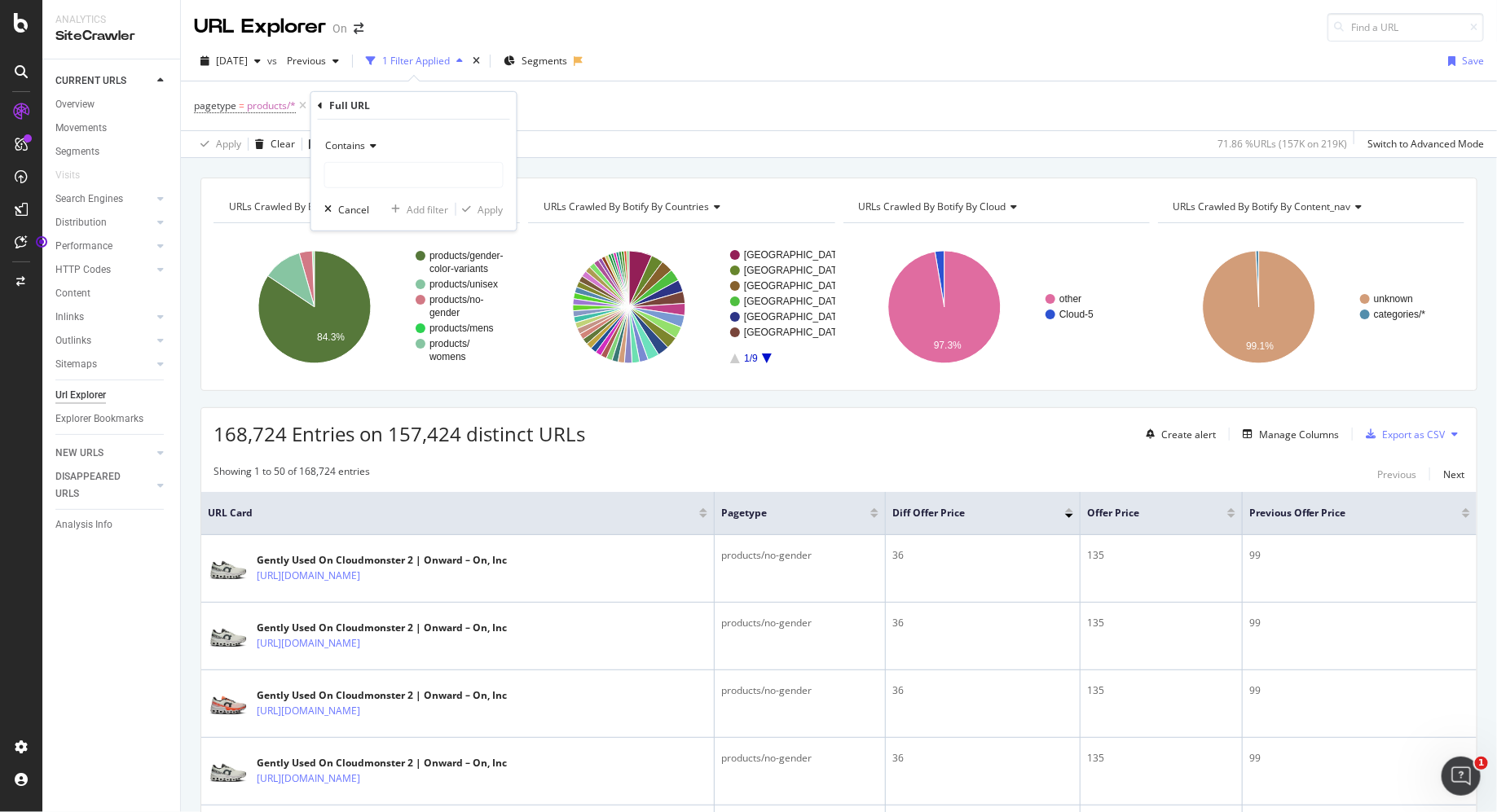
click at [367, 151] on div "Contains" at bounding box center [414, 146] width 179 height 26
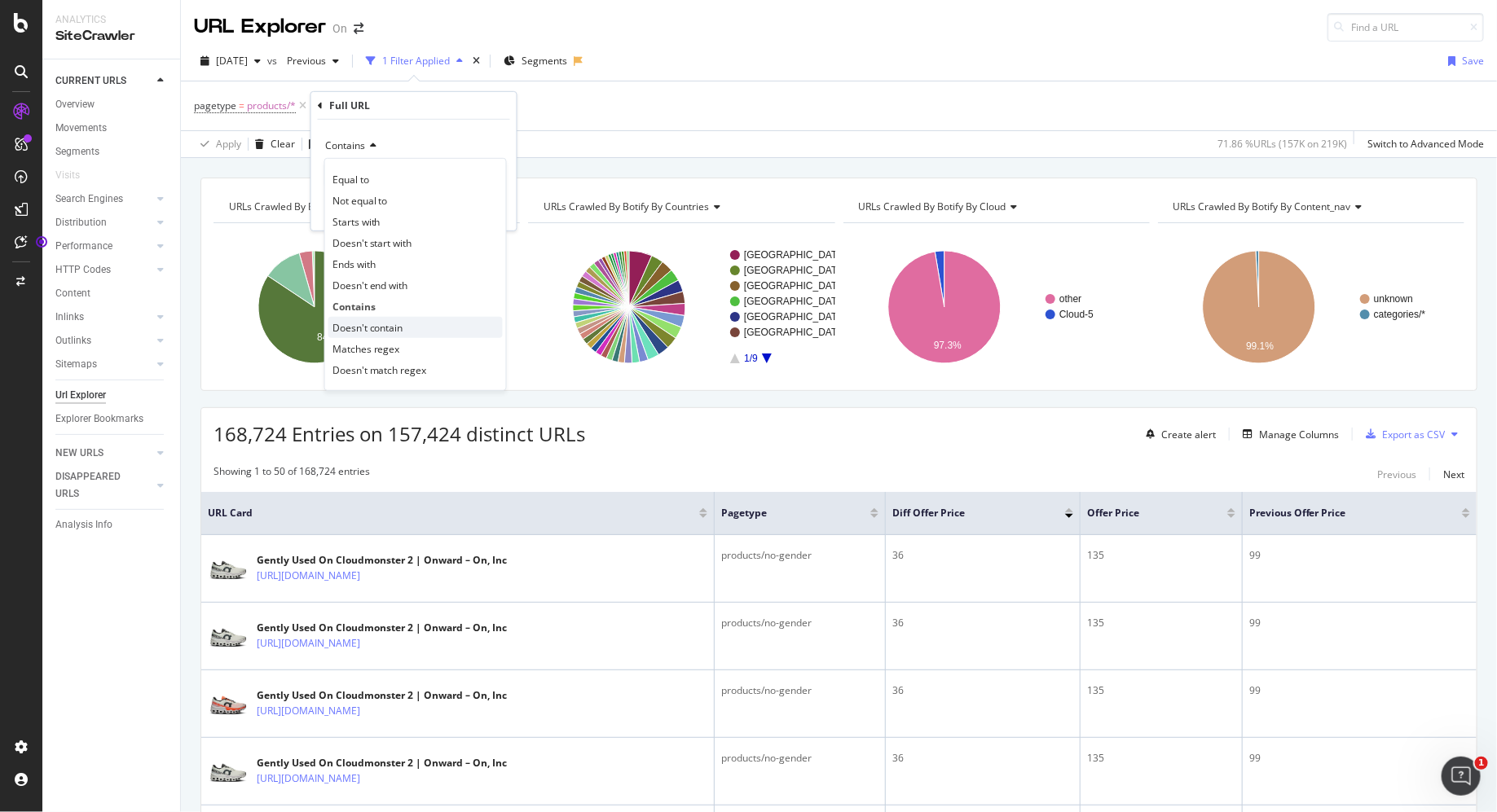
click at [401, 328] on span "Doesn't contain" at bounding box center [368, 326] width 71 height 13
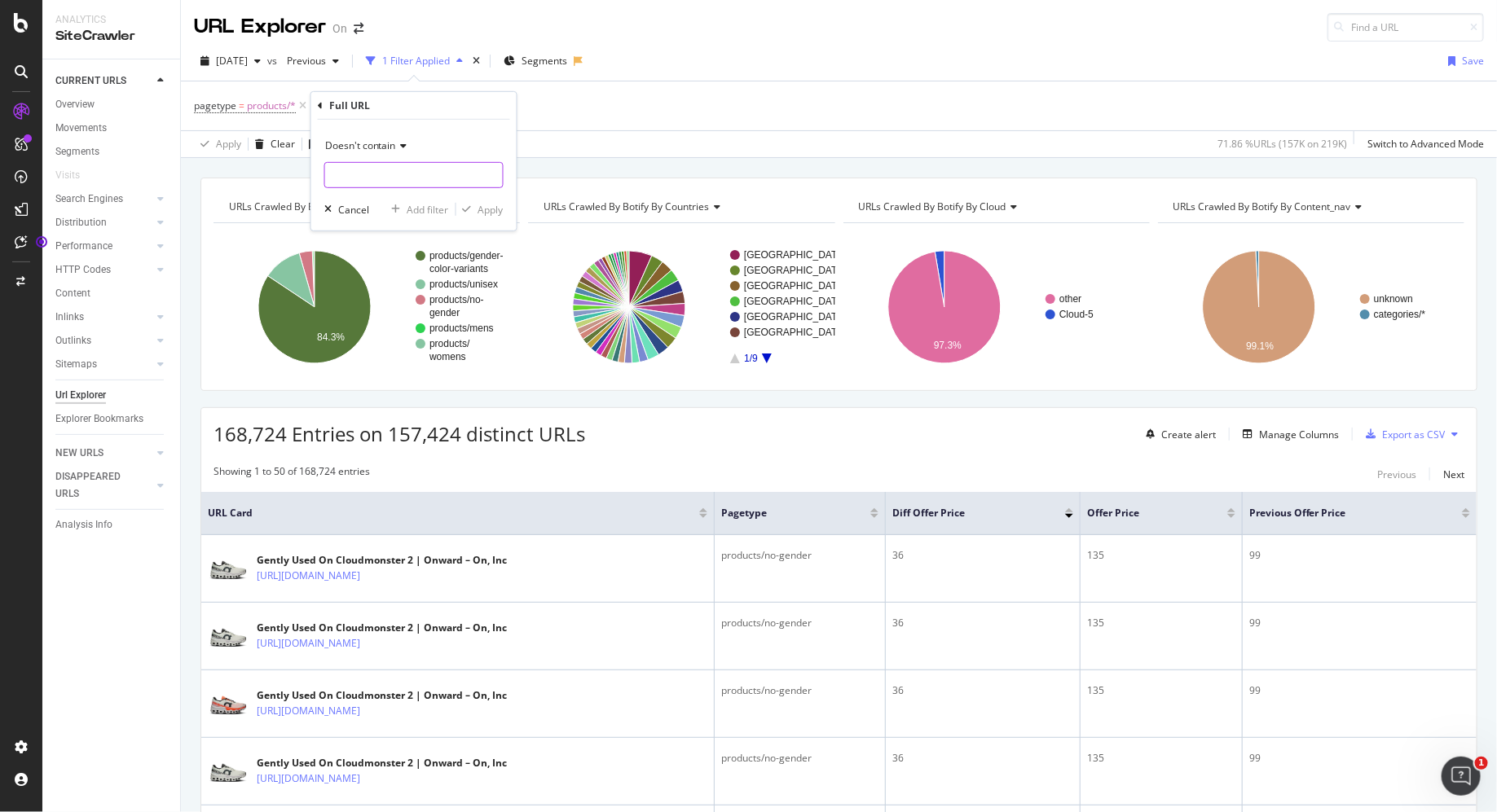
click at [372, 179] on input "text" at bounding box center [415, 174] width 178 height 26
type input "onward"
click at [481, 215] on div "Apply" at bounding box center [491, 209] width 25 height 13
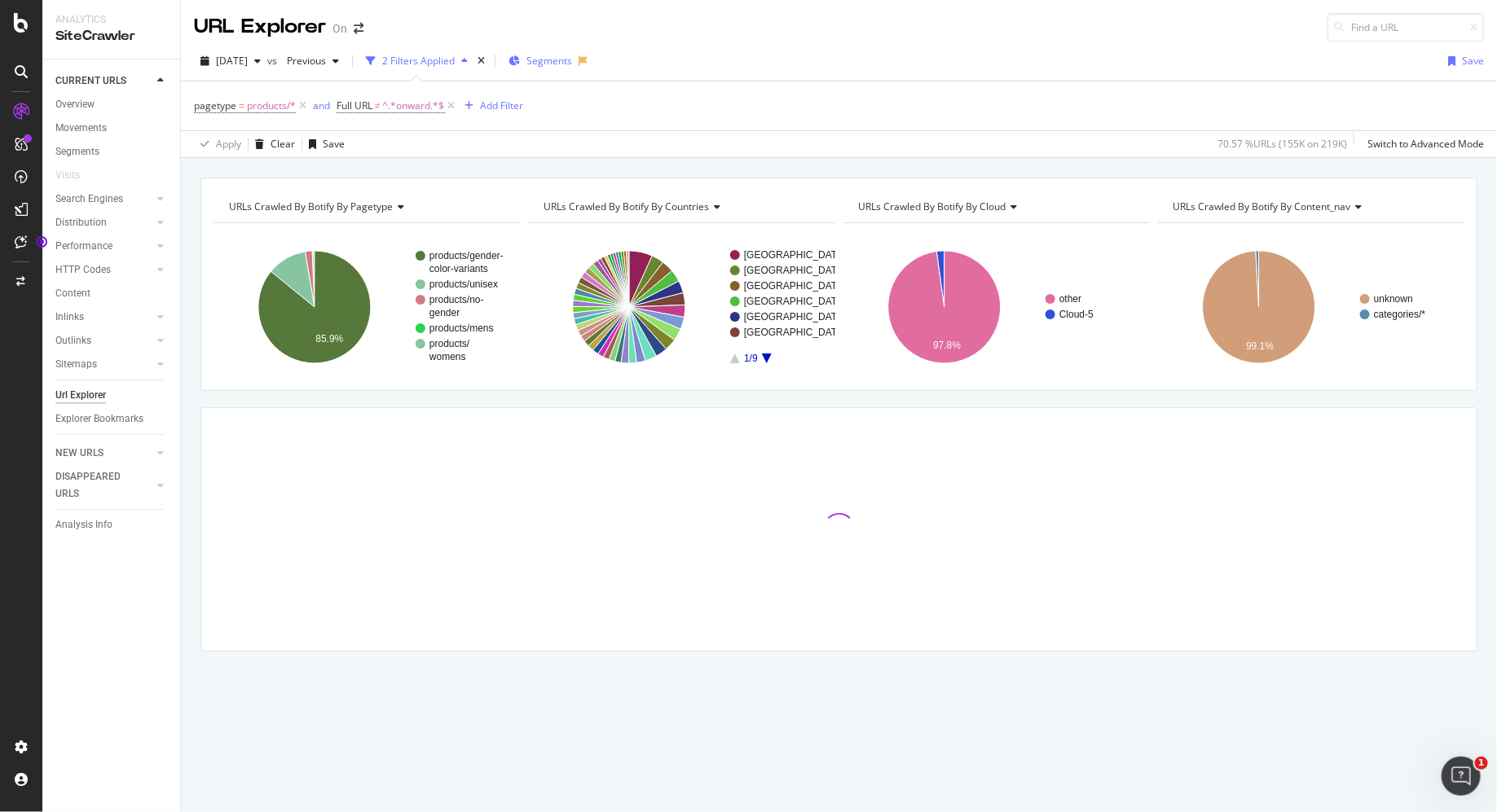
click at [572, 57] on span "Segments" at bounding box center [549, 60] width 46 height 13
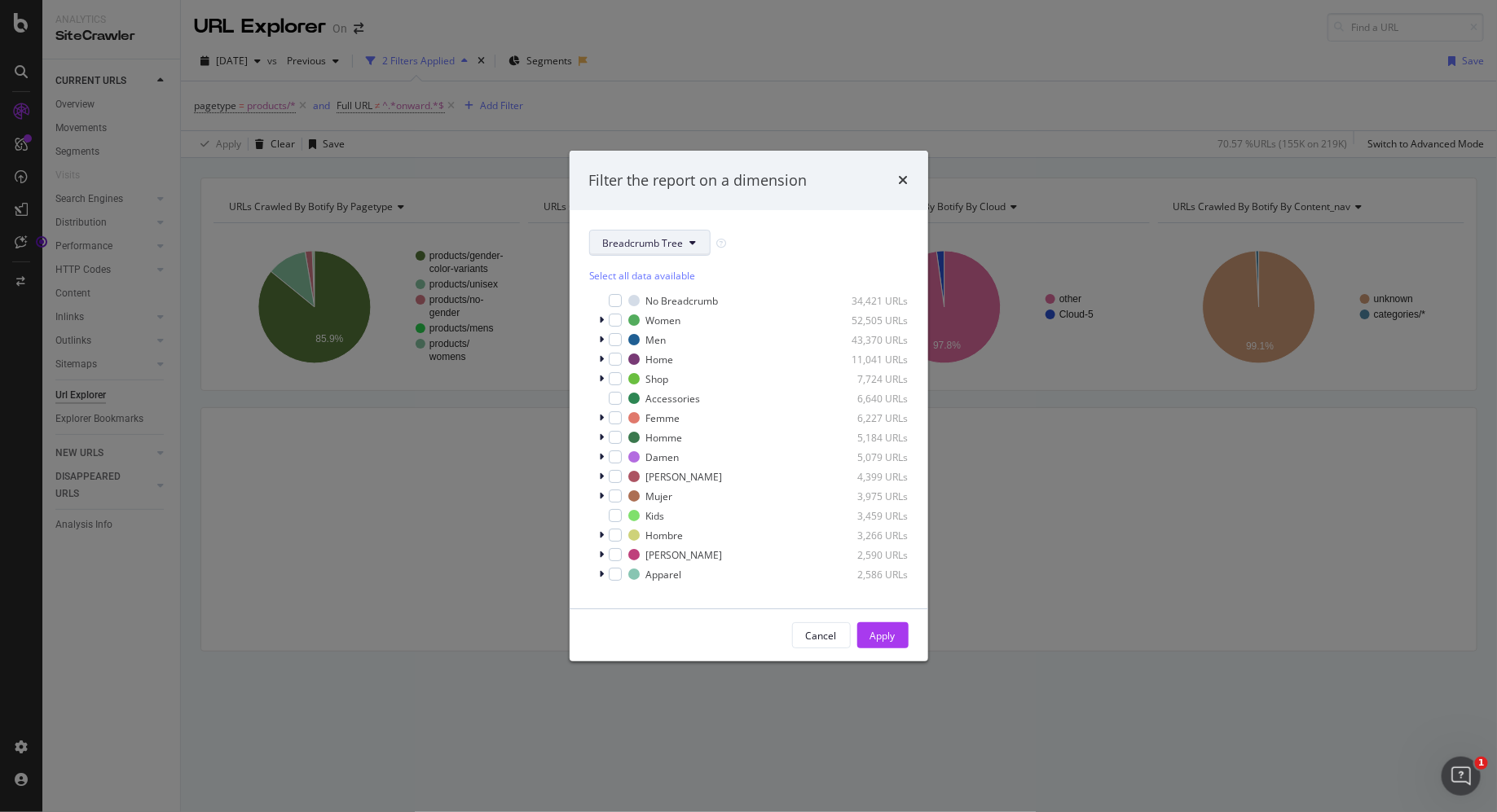
click at [694, 241] on icon "modal" at bounding box center [693, 243] width 6 height 10
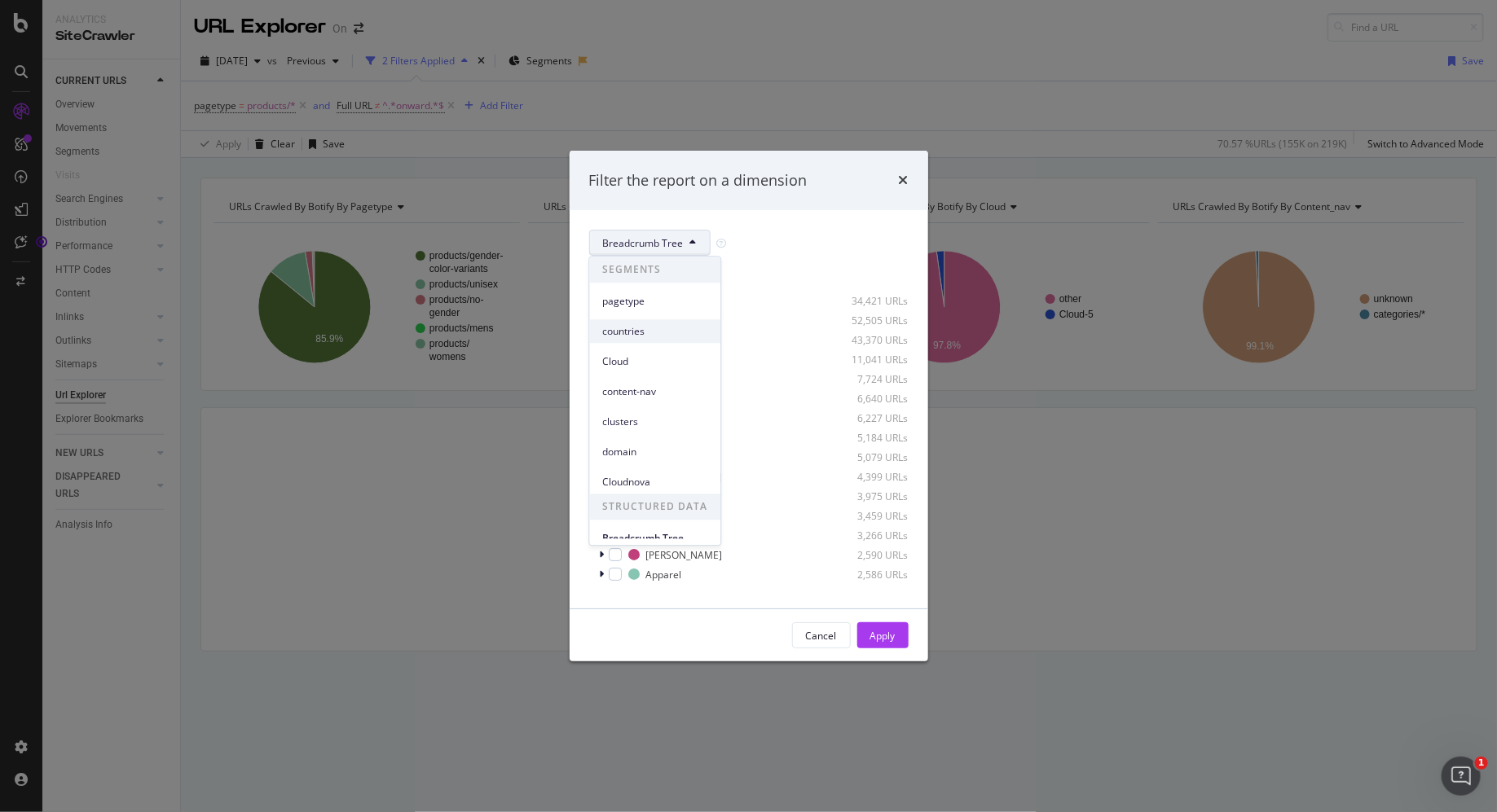
click at [667, 323] on div "countries" at bounding box center [656, 331] width 131 height 23
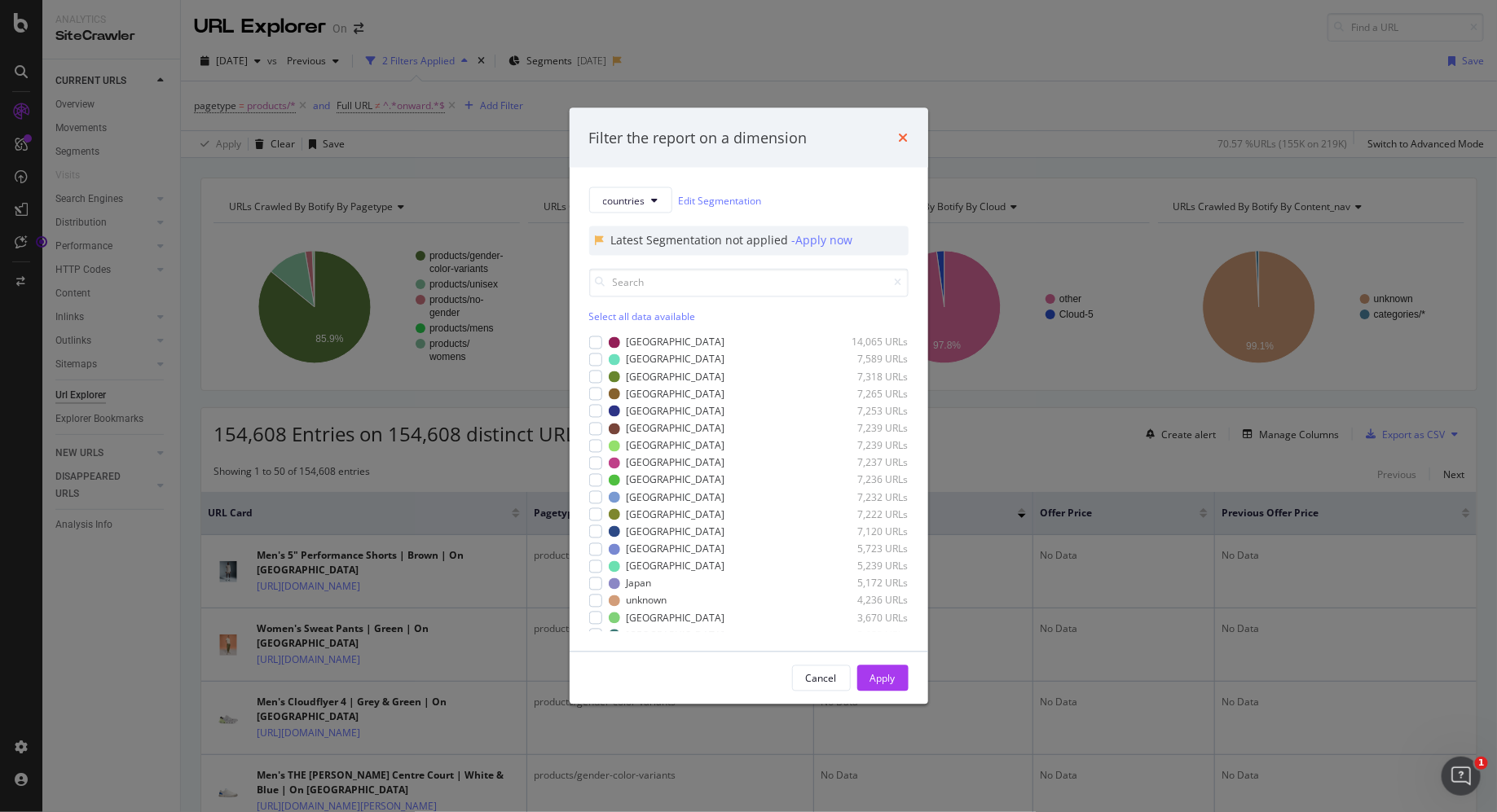
click at [901, 140] on icon "times" at bounding box center [903, 138] width 10 height 13
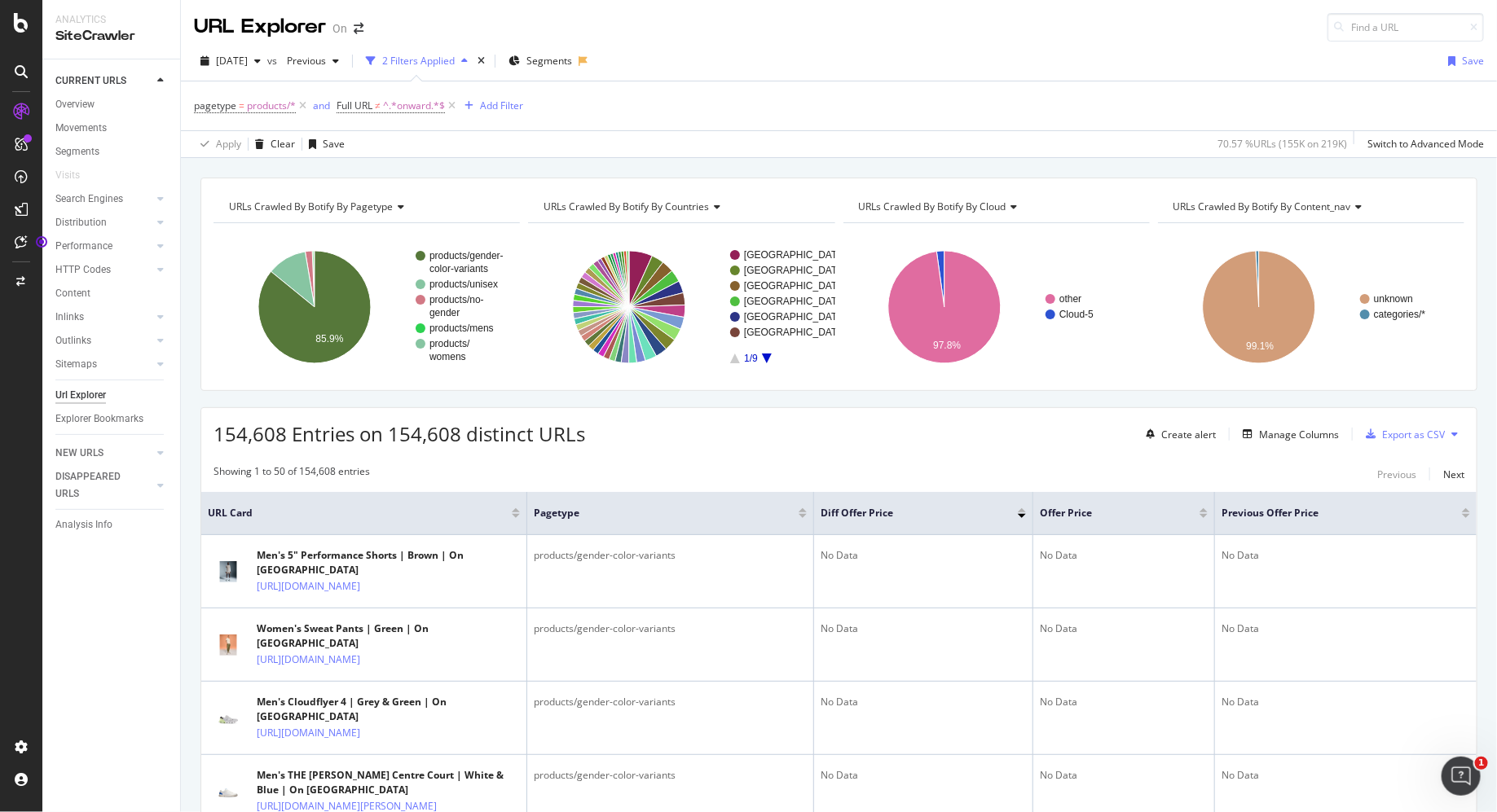
click at [1020, 514] on div at bounding box center [1022, 516] width 8 height 4
click at [1024, 511] on div at bounding box center [1022, 513] width 8 height 10
click at [1021, 514] on div at bounding box center [1022, 516] width 8 height 4
click at [1022, 508] on div at bounding box center [1022, 510] width 8 height 4
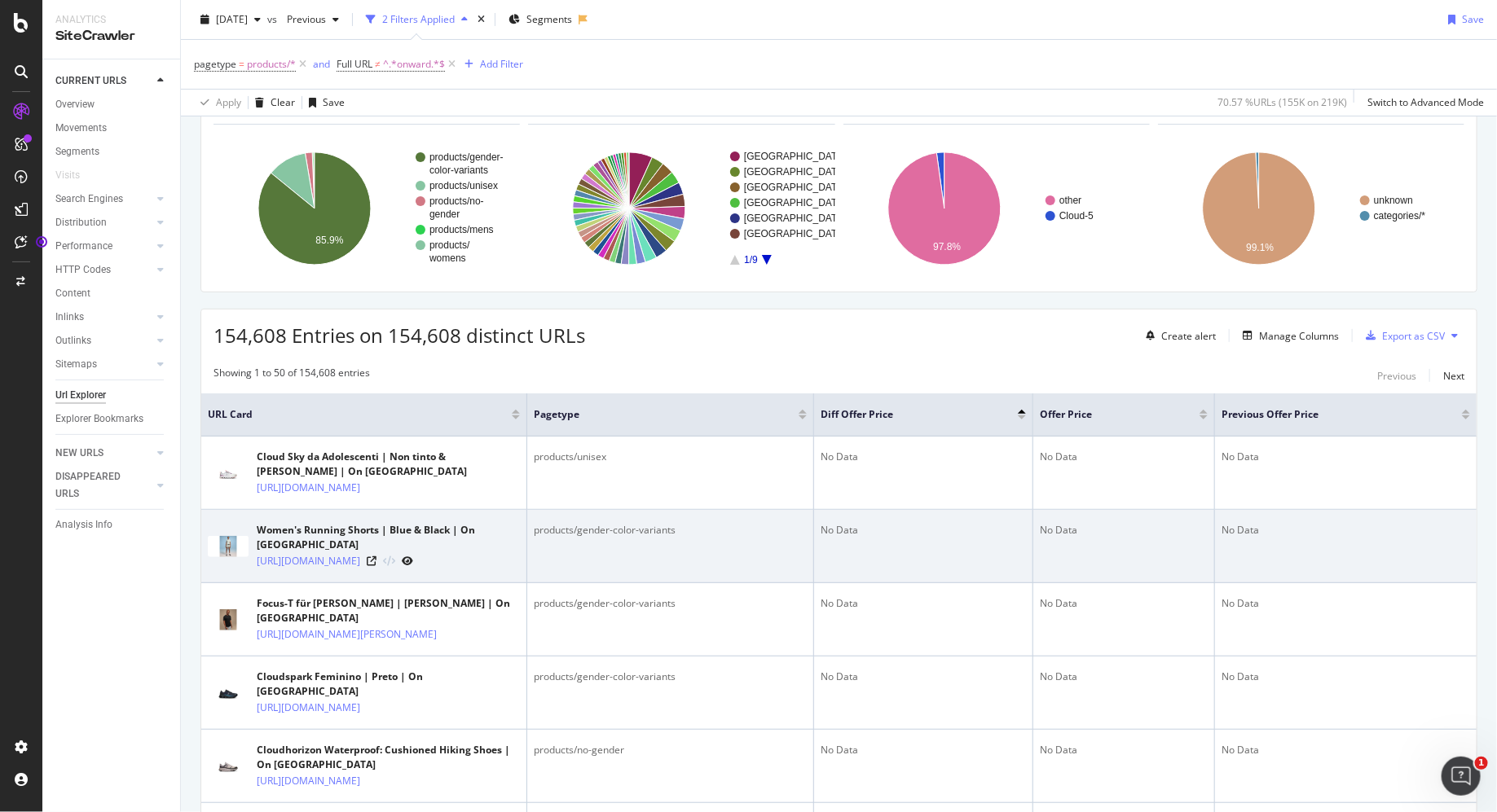
scroll to position [98, 0]
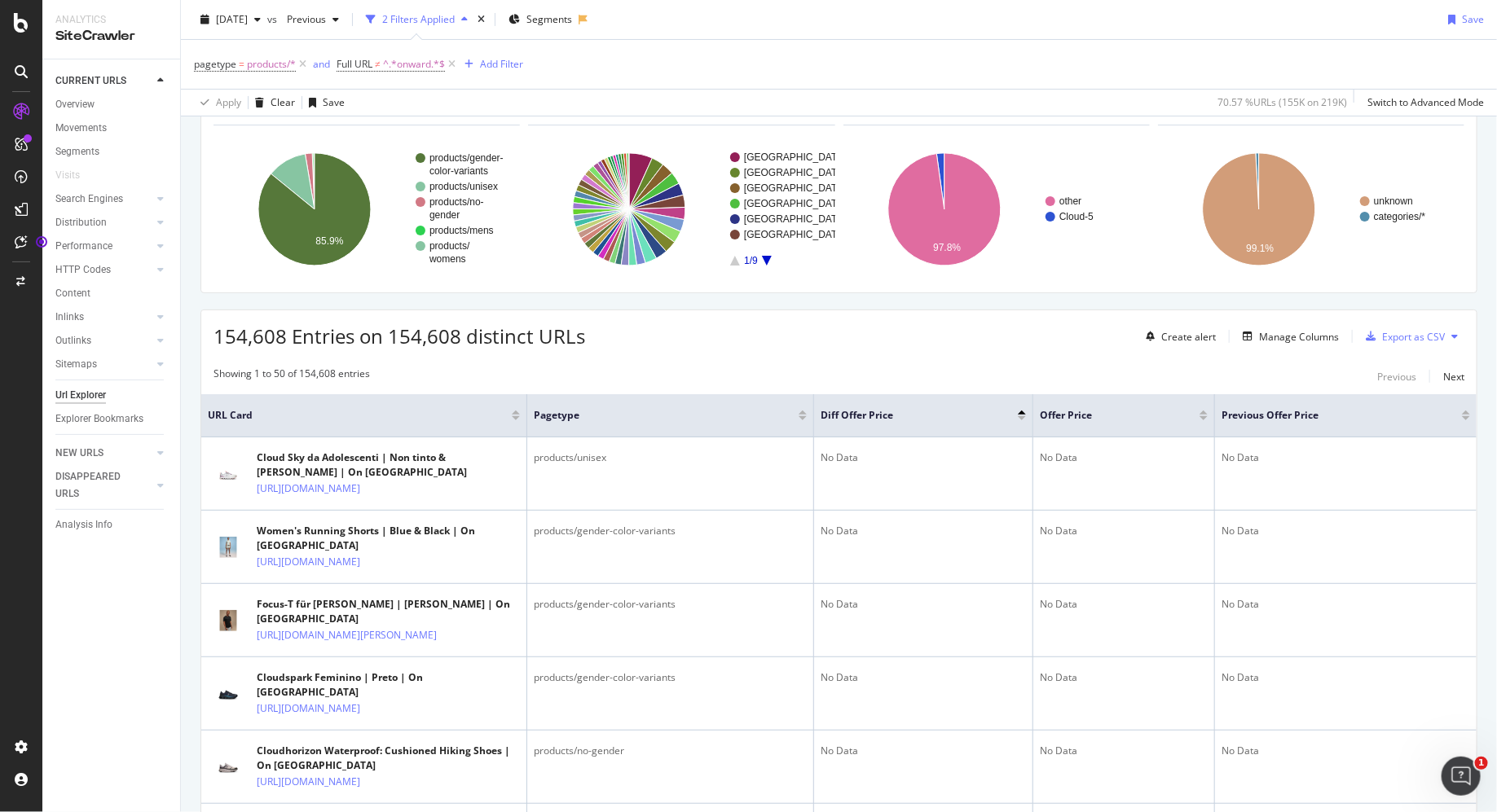
click at [1020, 412] on div at bounding box center [1022, 413] width 8 height 4
click at [1021, 416] on div at bounding box center [1022, 418] width 8 height 4
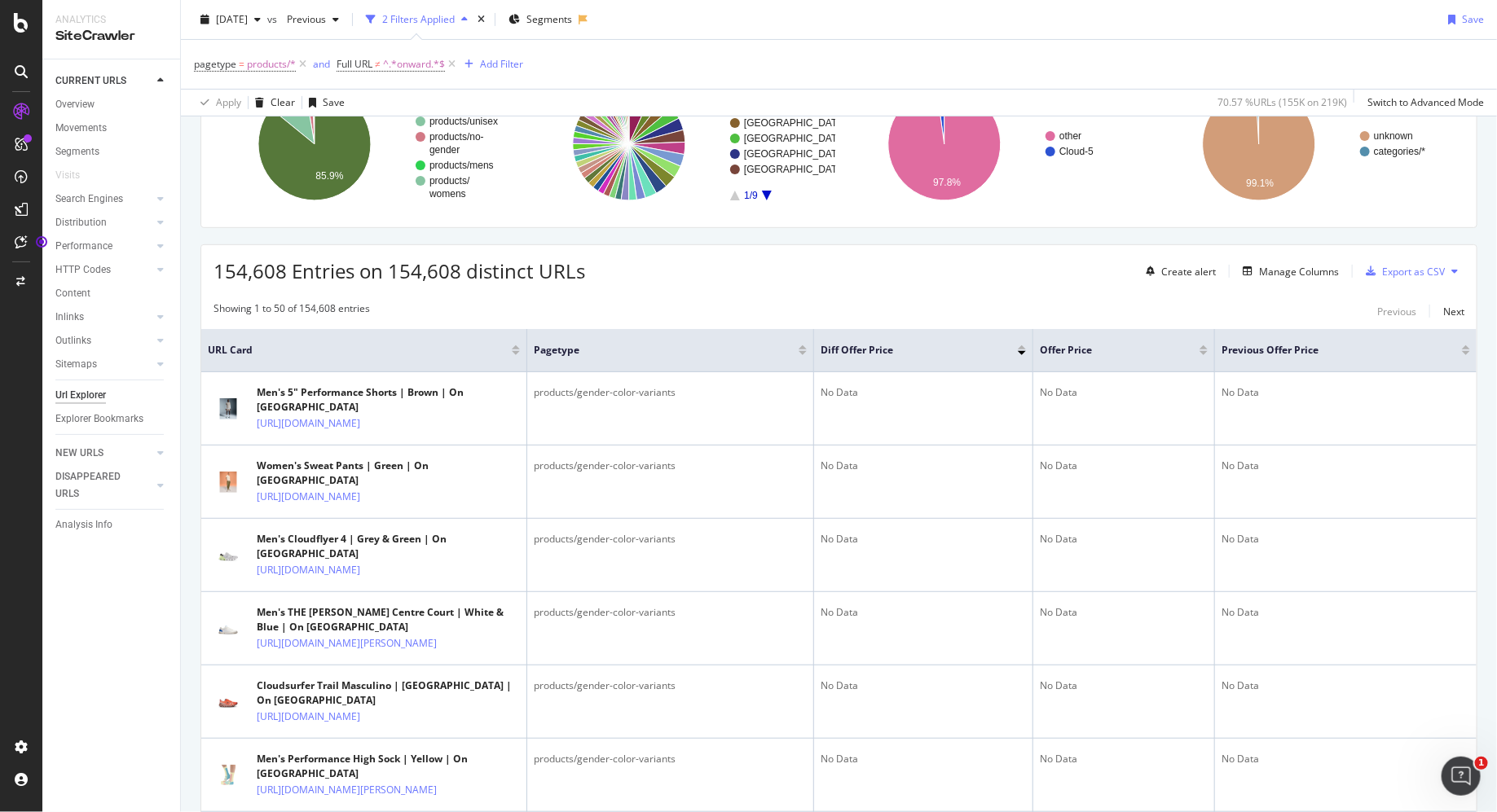
scroll to position [163, 0]
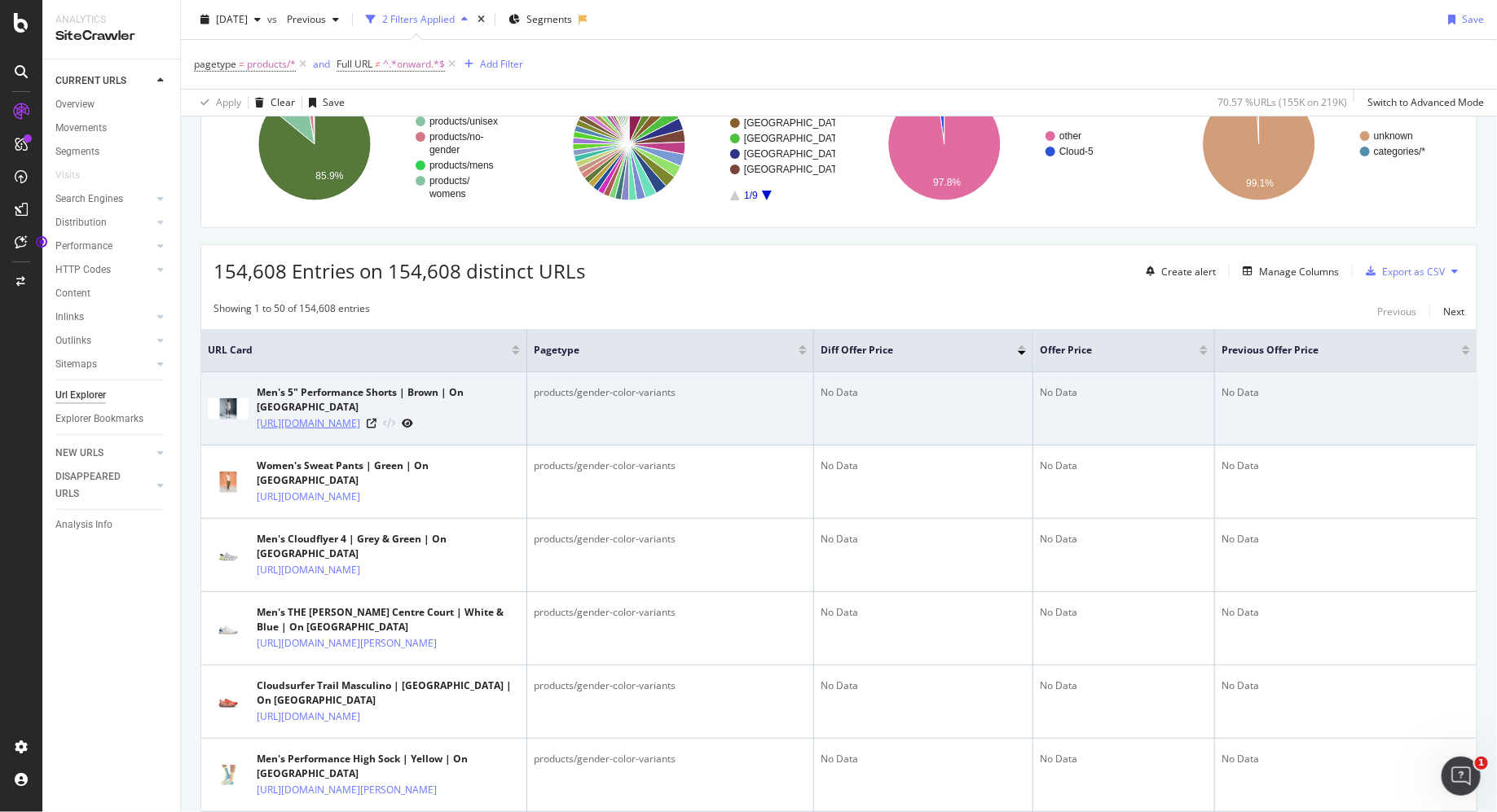
click at [360, 416] on link "[URL][DOMAIN_NAME]" at bounding box center [308, 424] width 103 height 16
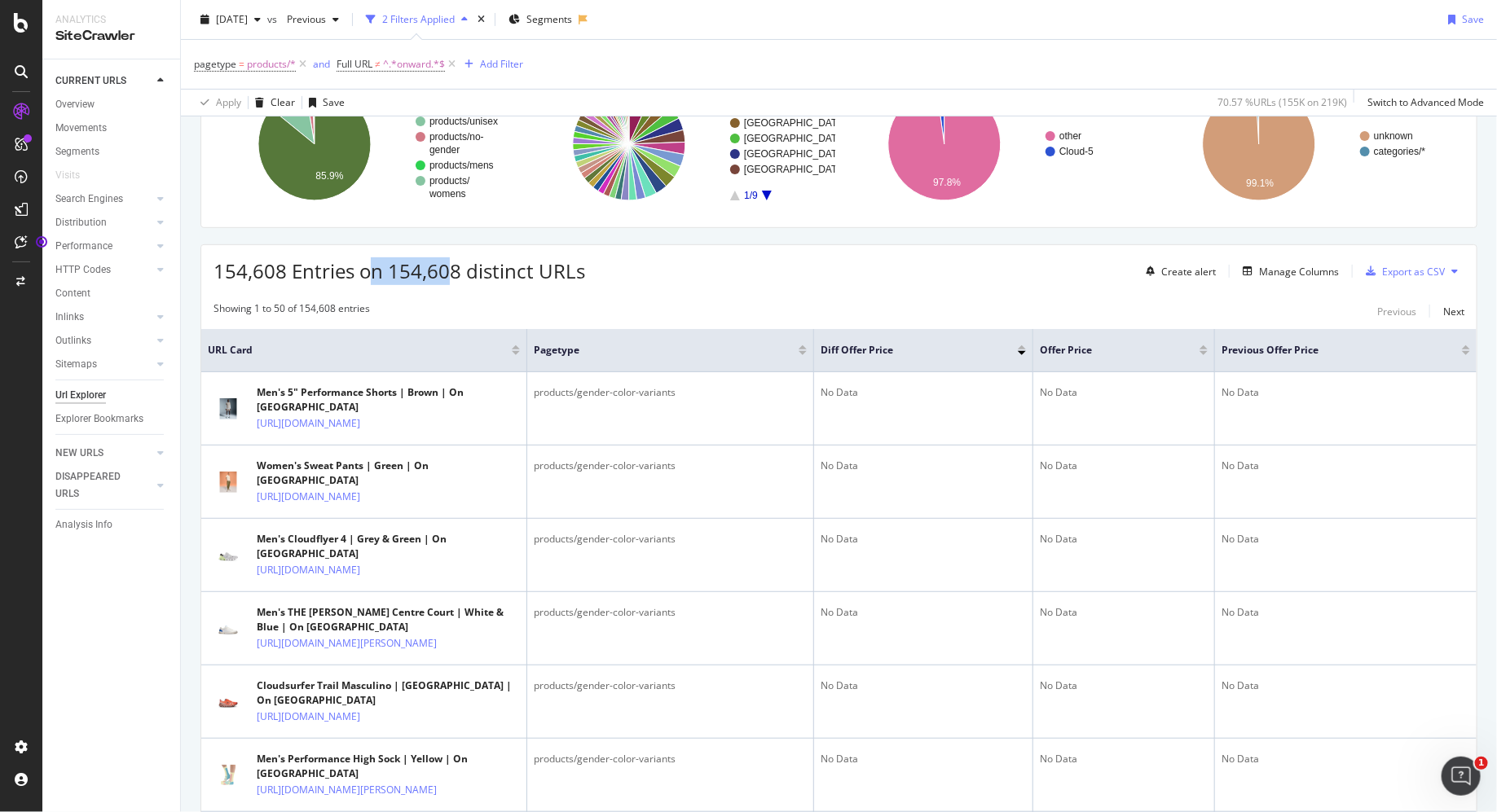
drag, startPoint x: 452, startPoint y: 272, endPoint x: 369, endPoint y: 272, distance: 83.0
click at [369, 272] on span "154,608 Entries on 154,608 distinct URLs" at bounding box center [399, 271] width 372 height 27
drag, startPoint x: 369, startPoint y: 272, endPoint x: 612, endPoint y: 272, distance: 243.0
click at [600, 272] on div "154,608 Entries on 154,608 distinct URLs Create alert Manage Columns Export as …" at bounding box center [839, 265] width 1276 height 40
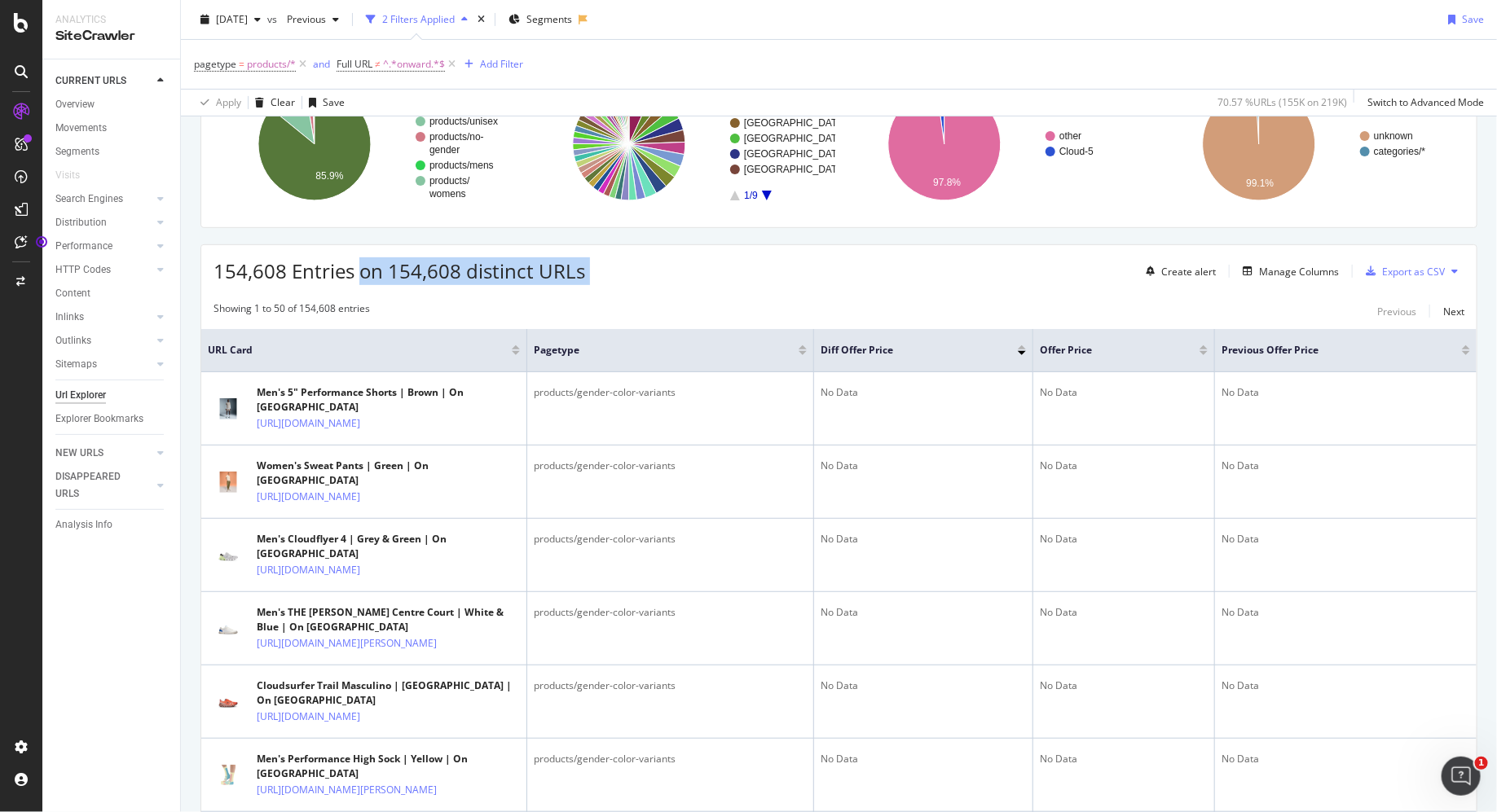
click at [612, 272] on div "154,608 Entries on 154,608 distinct URLs Create alert Manage Columns Export as …" at bounding box center [839, 265] width 1276 height 40
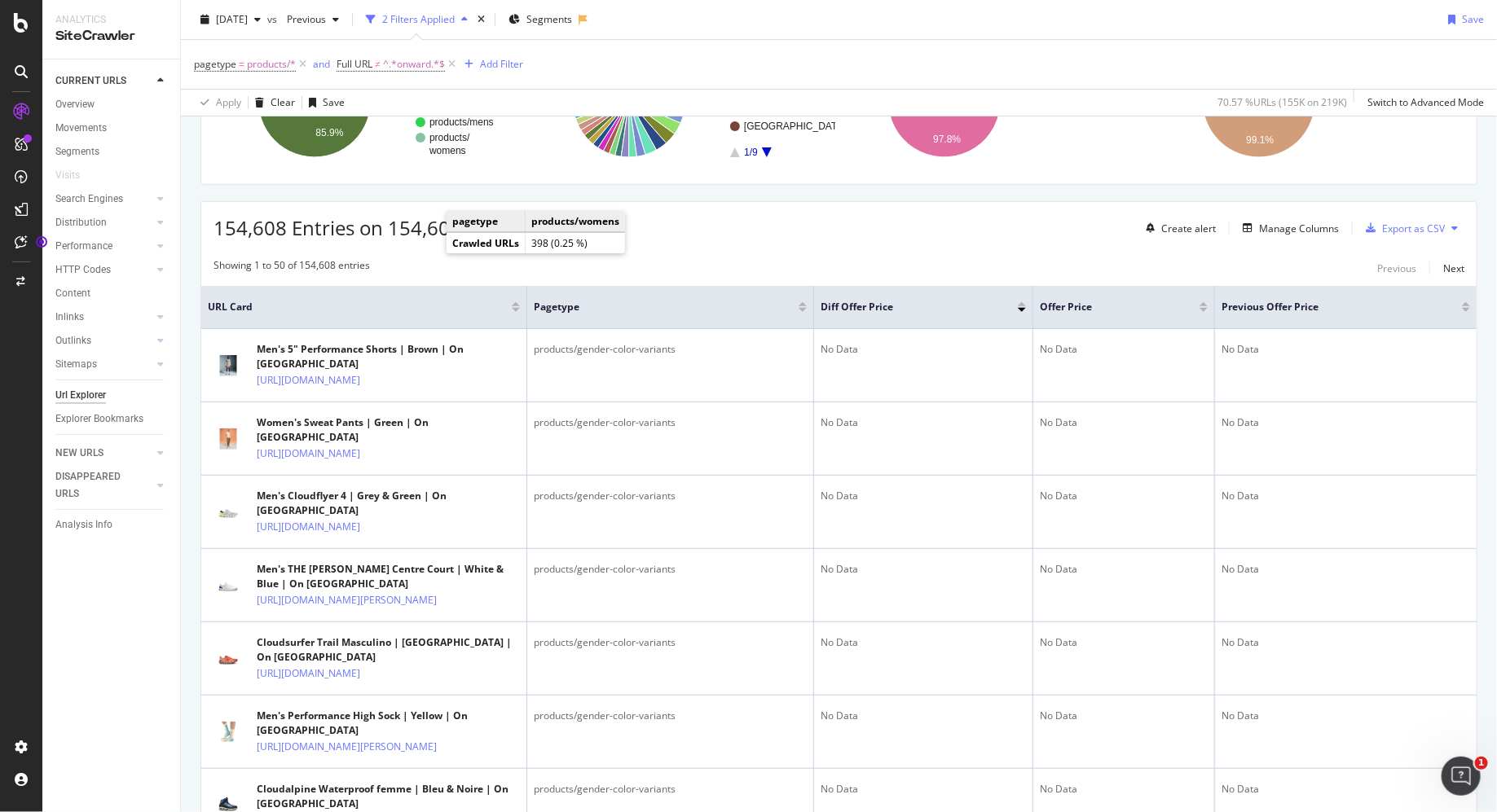
scroll to position [214, 0]
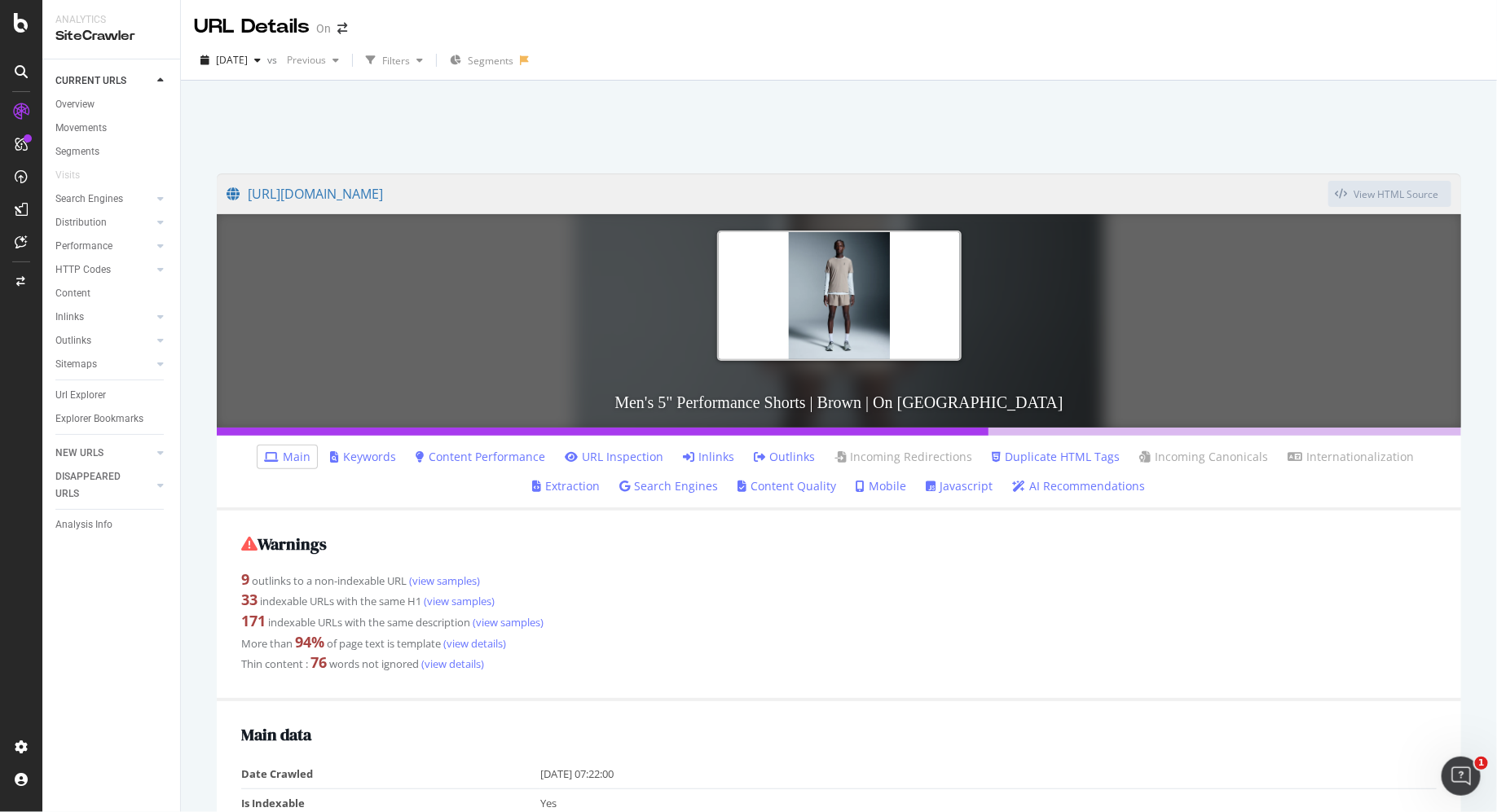
click at [601, 478] on link "Extraction" at bounding box center [567, 486] width 67 height 16
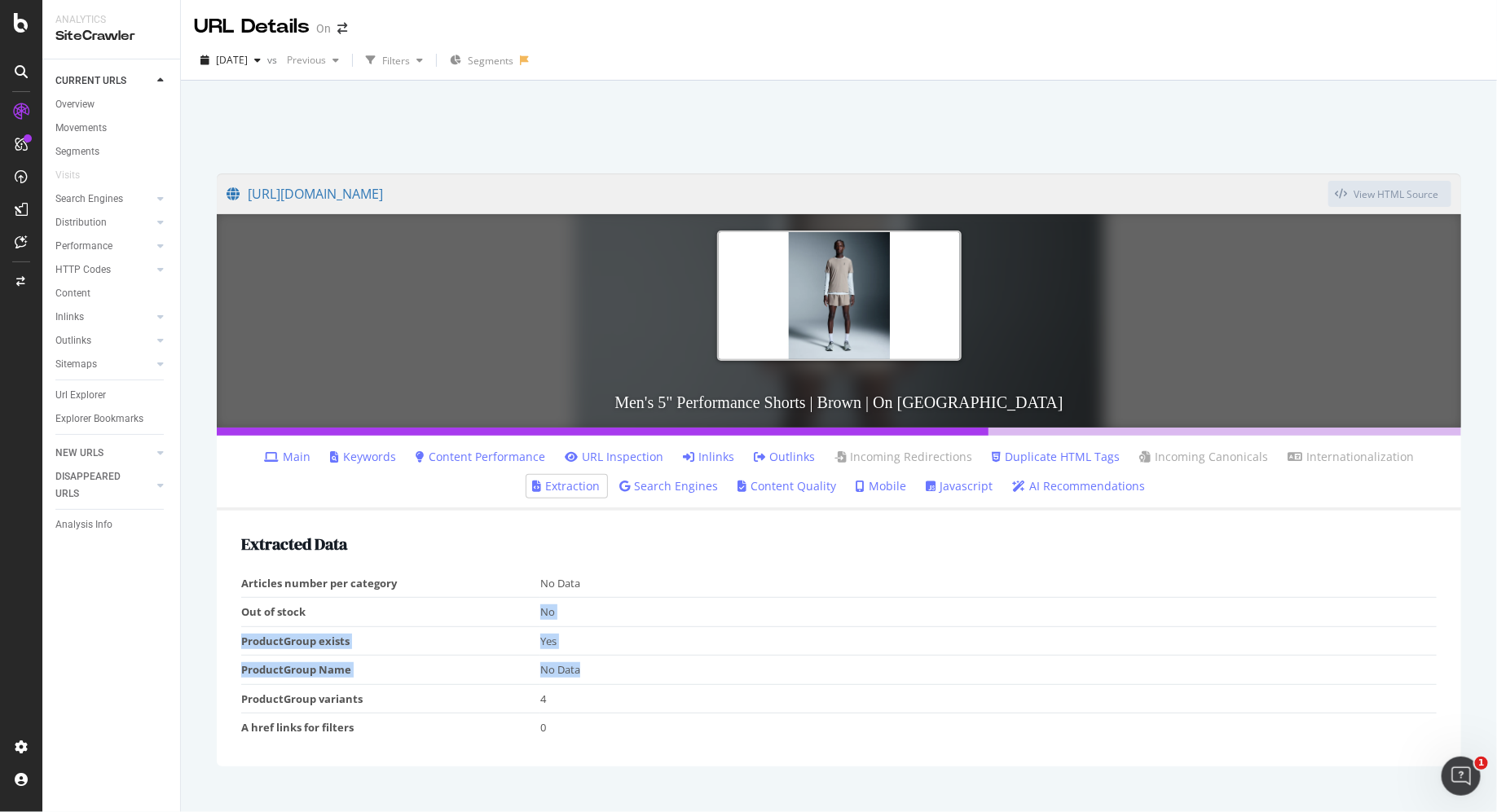
drag, startPoint x: 505, startPoint y: 611, endPoint x: 651, endPoint y: 678, distance: 160.6
click at [651, 679] on tbody "Articles number per category No Data Out of stock No ProductGroup exists Yes Pr…" at bounding box center [838, 656] width 1196 height 173
click at [651, 678] on td "No Data" at bounding box center [989, 670] width 897 height 30
drag, startPoint x: 651, startPoint y: 678, endPoint x: 496, endPoint y: 583, distance: 181.8
click at [496, 583] on tbody "Articles number per category No Data Out of stock No ProductGroup exists Yes Pr…" at bounding box center [838, 656] width 1196 height 173
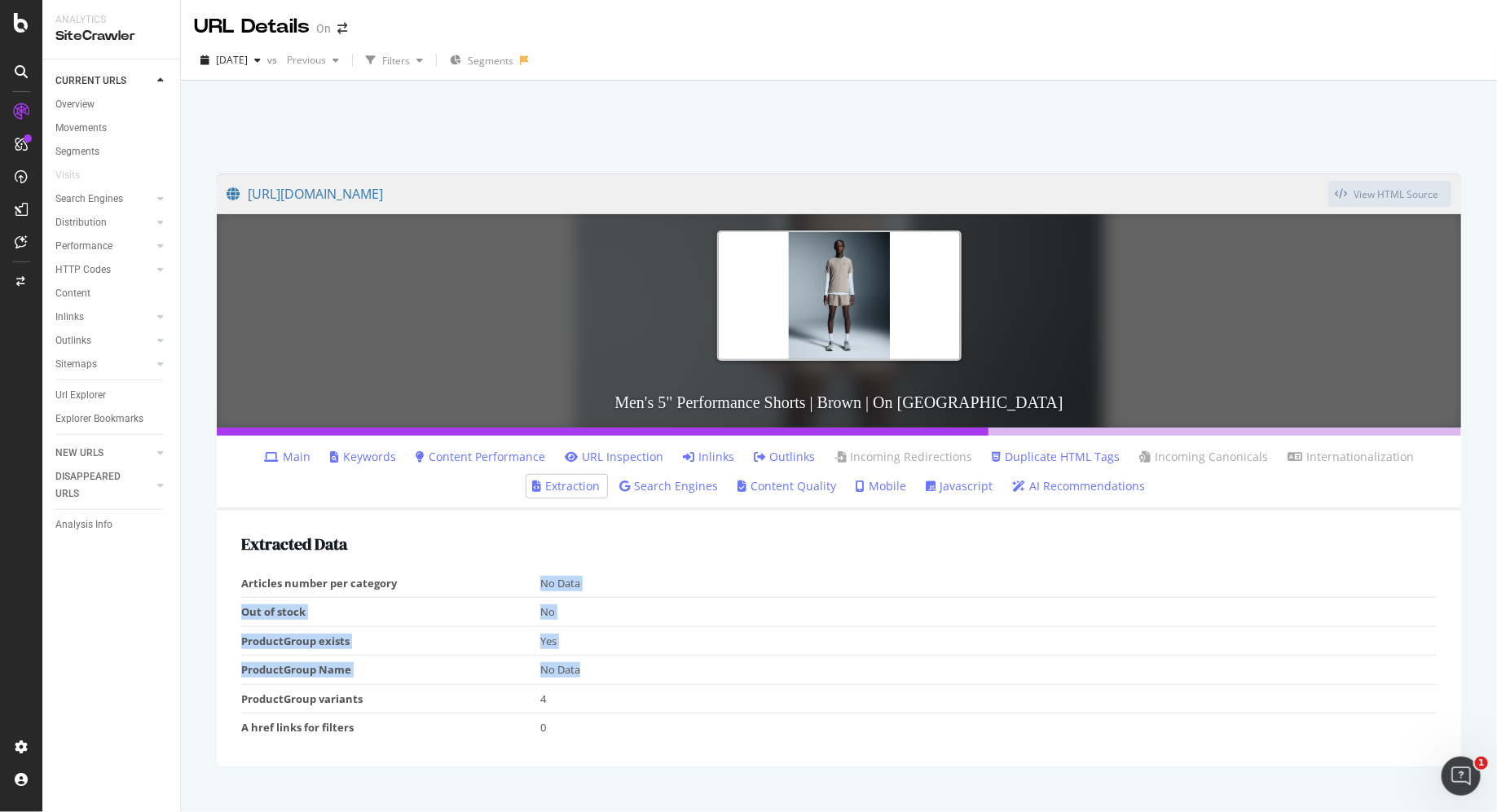
click at [496, 583] on td "Articles number per category" at bounding box center [390, 584] width 300 height 29
click at [264, 455] on link "Main" at bounding box center [288, 457] width 47 height 16
